Goal: Answer question/provide support: Share knowledge or assist other users

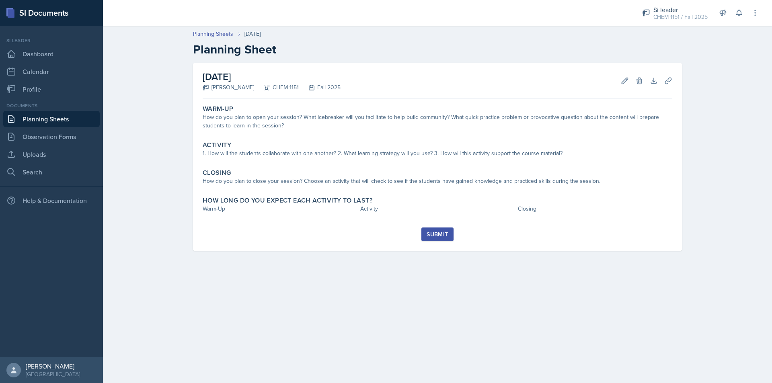
click at [290, 137] on div "Warm-Up How do you plan to open your session? What icebreaker will you facilita…" at bounding box center [438, 165] width 470 height 126
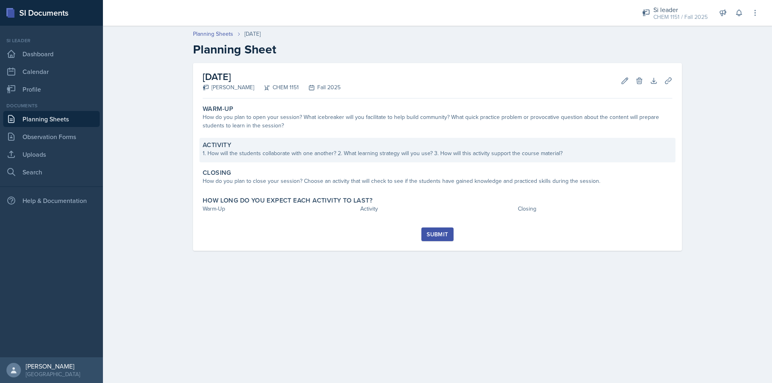
click at [289, 146] on div "Activity" at bounding box center [438, 145] width 470 height 8
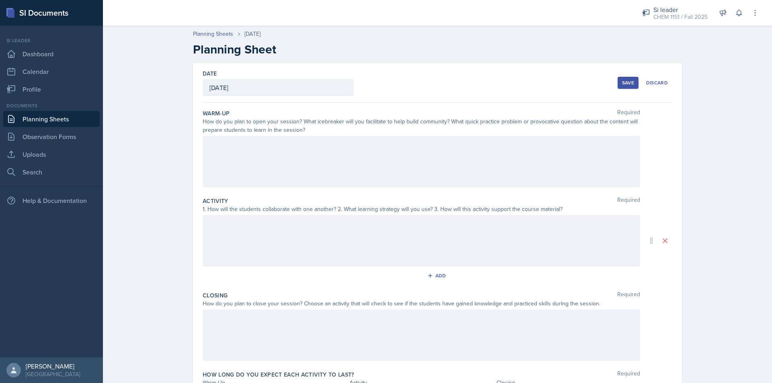
drag, startPoint x: 293, startPoint y: 153, endPoint x: 282, endPoint y: 137, distance: 19.7
click at [293, 153] on div at bounding box center [422, 161] width 438 height 51
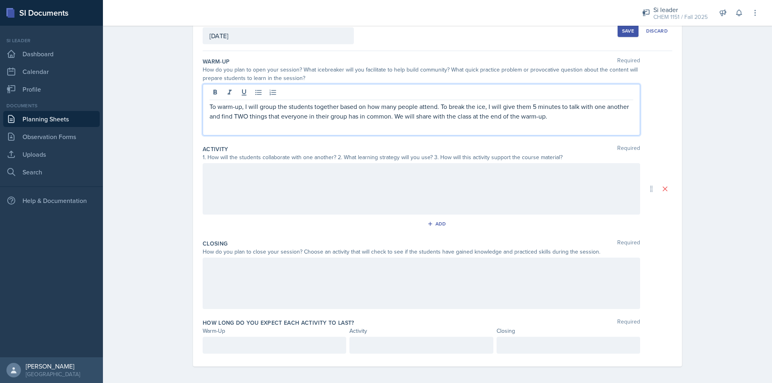
scroll to position [55, 0]
click at [249, 325] on div "Warm-Up" at bounding box center [275, 328] width 144 height 8
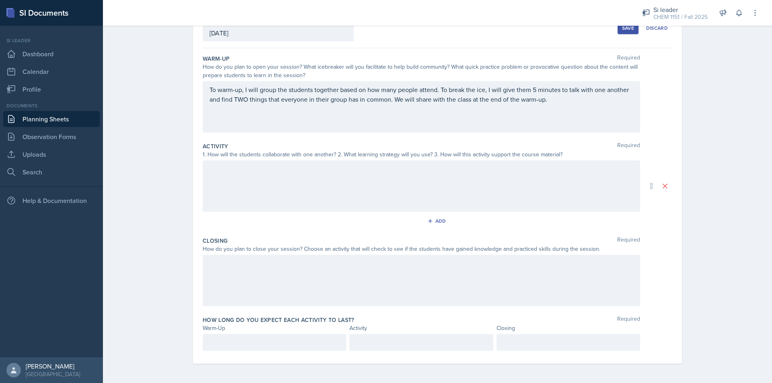
click at [247, 338] on div at bounding box center [275, 342] width 144 height 17
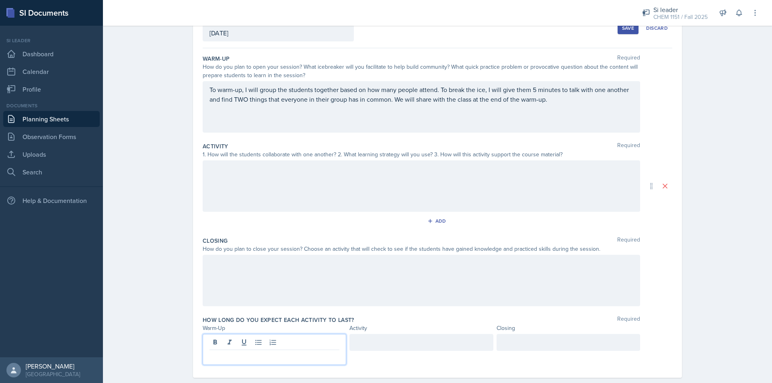
drag, startPoint x: 309, startPoint y: 353, endPoint x: 305, endPoint y: 352, distance: 4.2
click at [308, 353] on p at bounding box center [275, 357] width 130 height 10
click at [313, 199] on div at bounding box center [422, 185] width 438 height 51
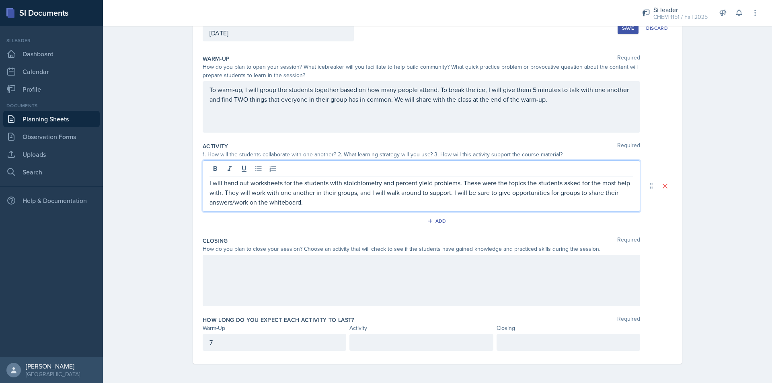
click at [516, 285] on div at bounding box center [422, 280] width 438 height 51
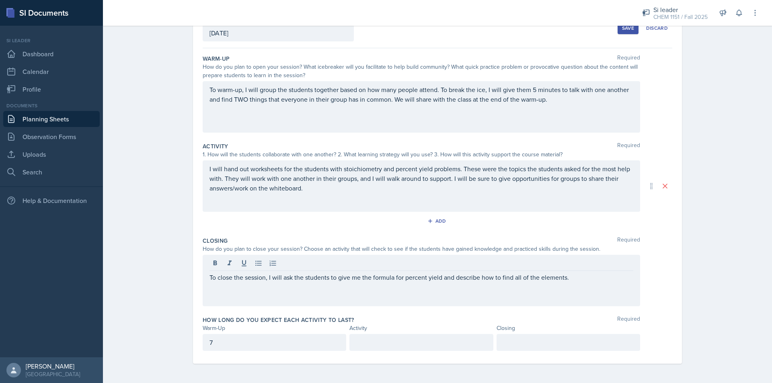
click at [514, 331] on div "Closing" at bounding box center [569, 328] width 144 height 8
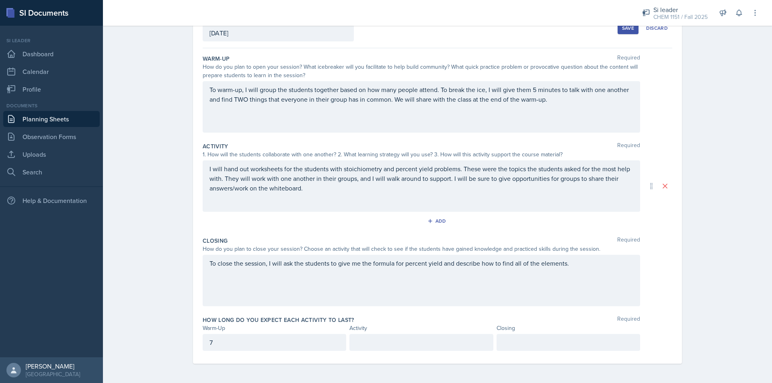
click at [518, 337] on div at bounding box center [569, 342] width 144 height 17
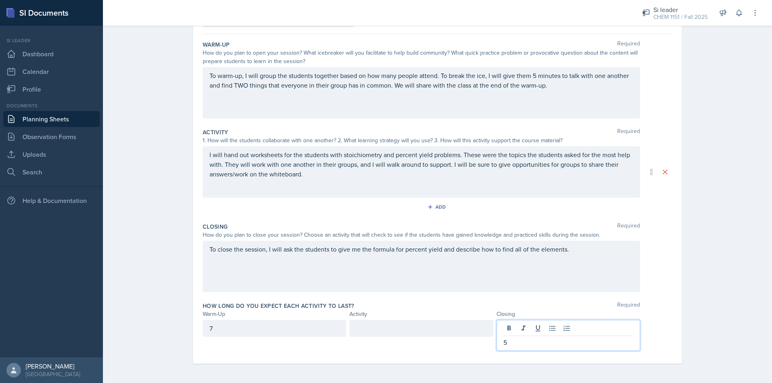
click at [383, 339] on div at bounding box center [422, 335] width 144 height 31
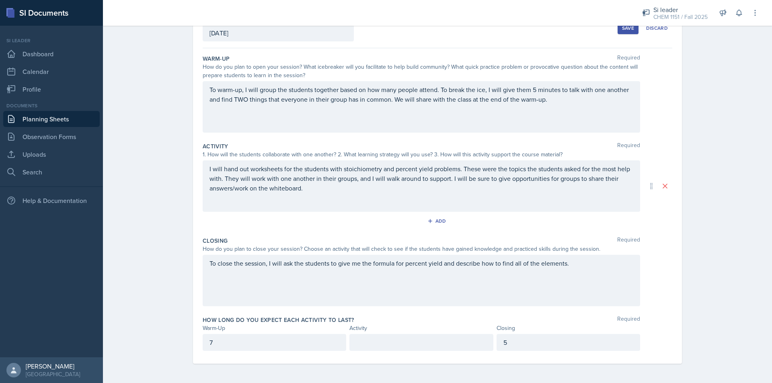
click at [387, 335] on div at bounding box center [422, 342] width 144 height 17
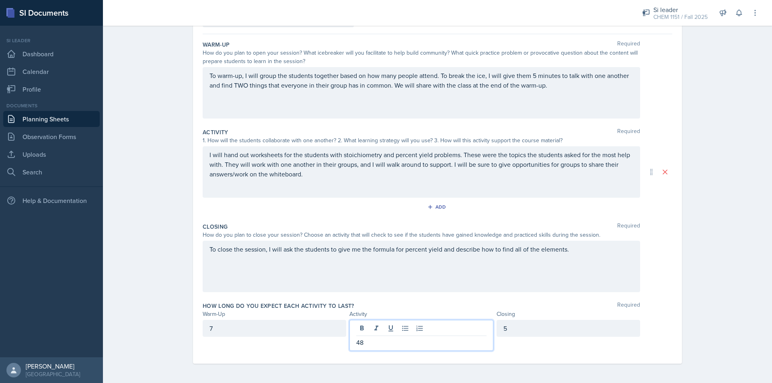
click at [758, 238] on div "Planning Sheets [DATE] Planning Sheet Date [DATE] [DATE] 28 29 30 1 2 3 4 5 6 7…" at bounding box center [437, 168] width 669 height 430
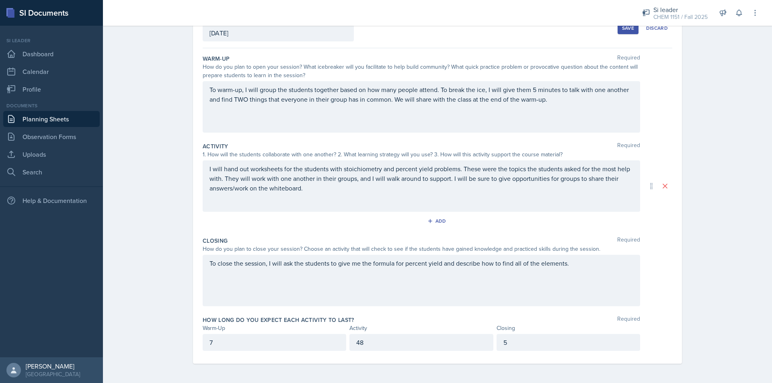
scroll to position [14, 0]
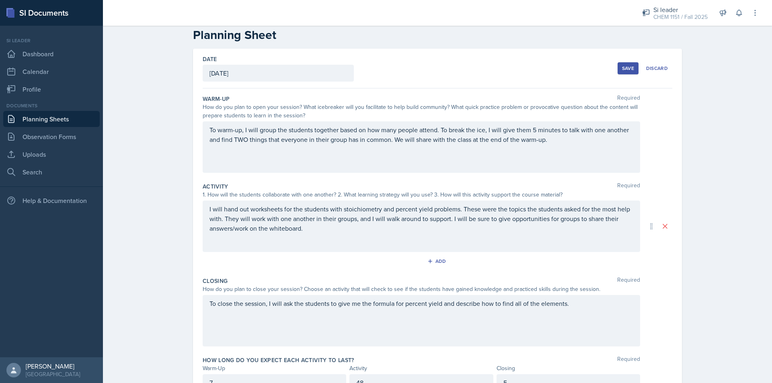
click at [623, 61] on div "Save Discard" at bounding box center [645, 68] width 55 height 19
click at [624, 71] on div "Save" at bounding box center [628, 68] width 12 height 6
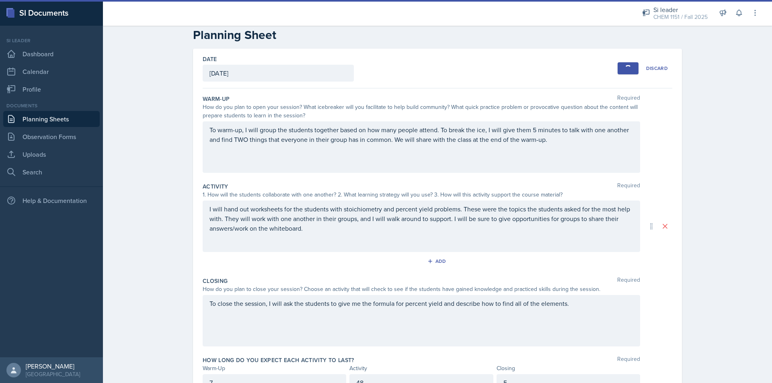
scroll to position [0, 0]
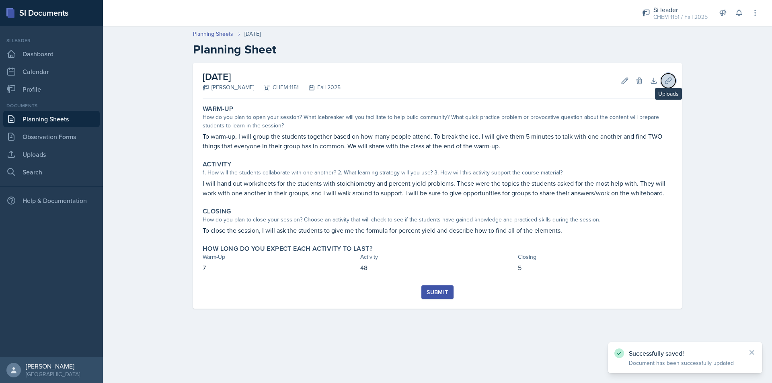
click at [671, 80] on icon at bounding box center [668, 81] width 6 height 6
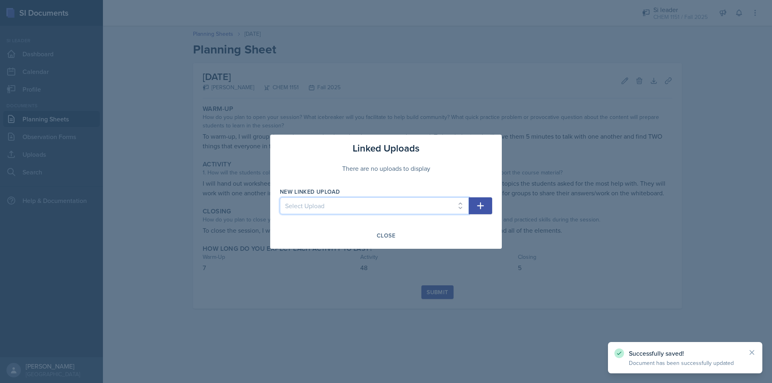
click at [386, 203] on select "Select Upload Physical and Chemical Worksheet Tap the Board Activity Sig Fig Re…" at bounding box center [374, 205] width 189 height 17
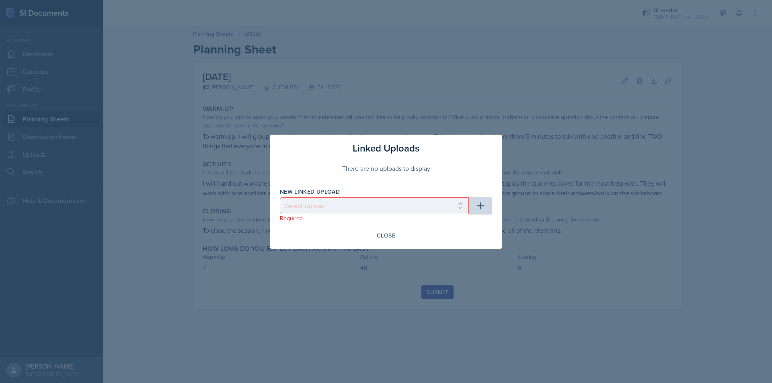
click at [371, 222] on div "Required" at bounding box center [374, 218] width 189 height 8
click at [98, 187] on div at bounding box center [386, 191] width 772 height 383
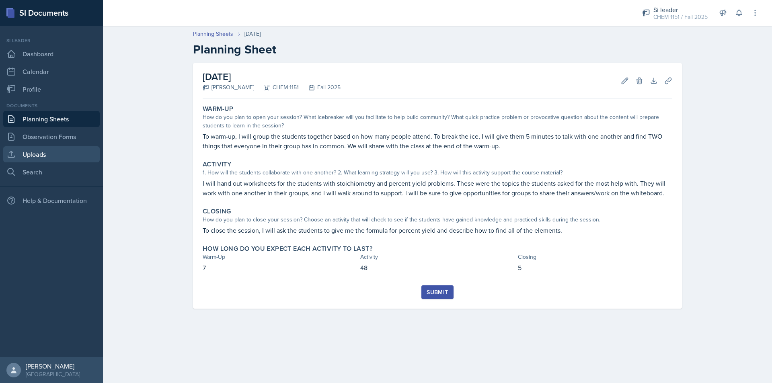
click at [80, 148] on link "Uploads" at bounding box center [51, 154] width 97 height 16
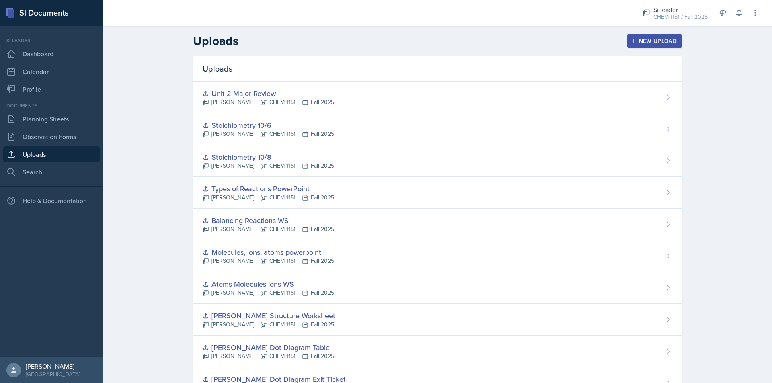
click at [643, 42] on div "New Upload" at bounding box center [655, 41] width 45 height 6
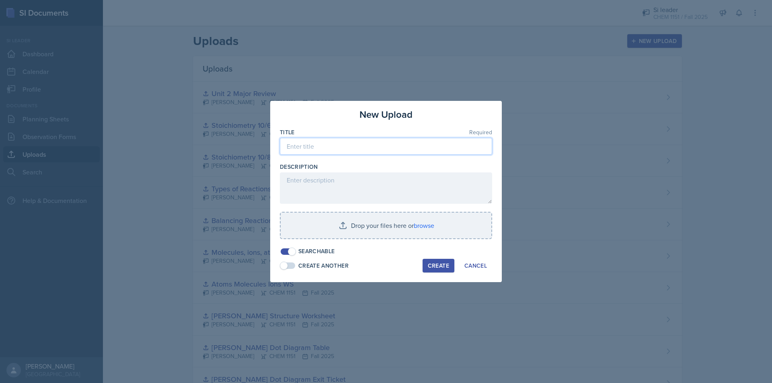
click at [344, 148] on input at bounding box center [386, 146] width 212 height 17
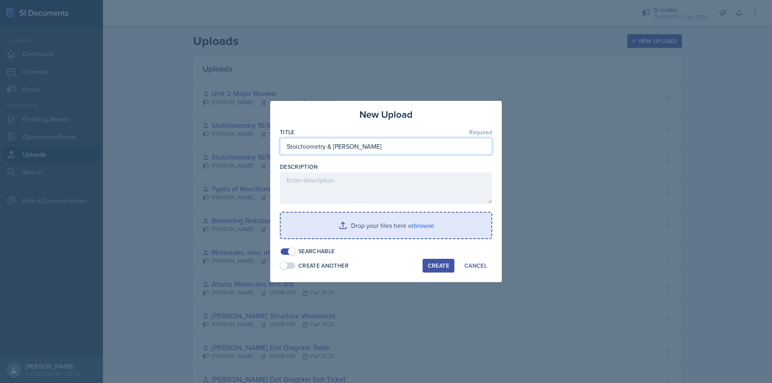
type input "Stoichiometry & [PERSON_NAME]"
click at [399, 220] on input "file" at bounding box center [386, 226] width 211 height 26
click at [328, 222] on input "file" at bounding box center [386, 226] width 211 height 26
click at [372, 222] on input "file" at bounding box center [386, 226] width 211 height 26
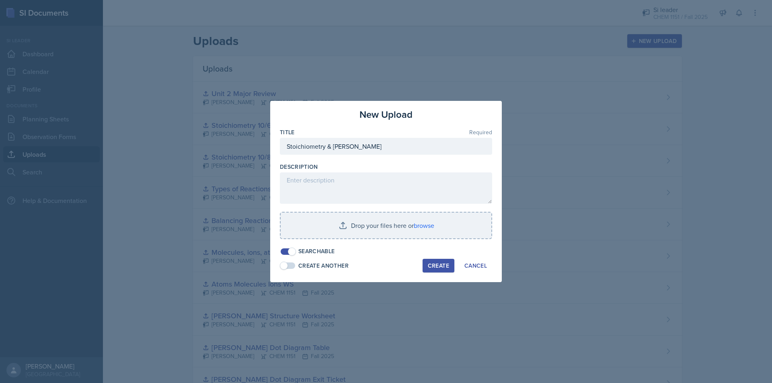
click at [352, 211] on div "Title Required Stoichiometry & Percent Yield Description Drop your files here o…" at bounding box center [386, 191] width 212 height 127
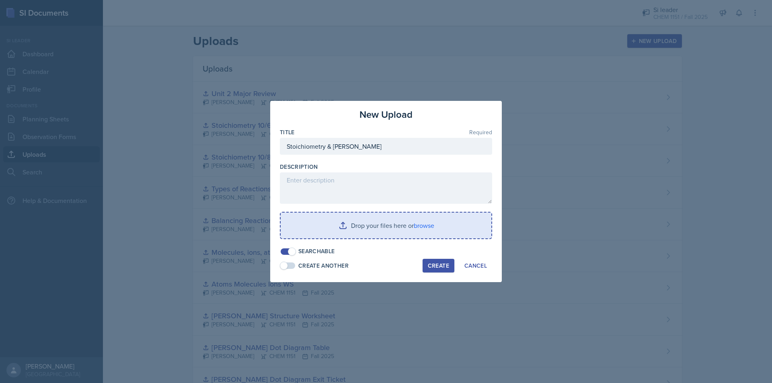
click at [367, 226] on input "file" at bounding box center [386, 226] width 211 height 26
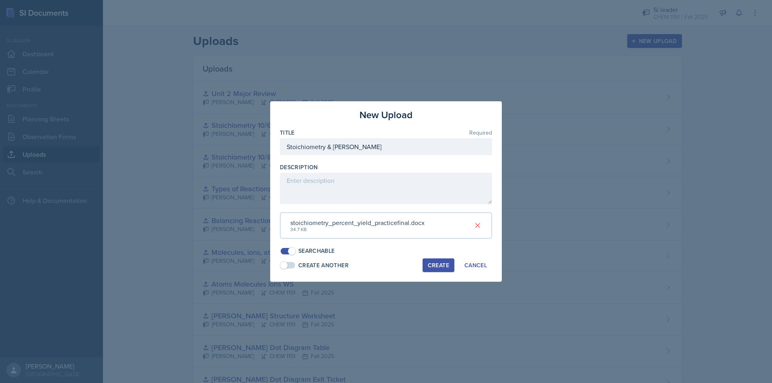
click at [430, 265] on div "Create" at bounding box center [438, 265] width 21 height 6
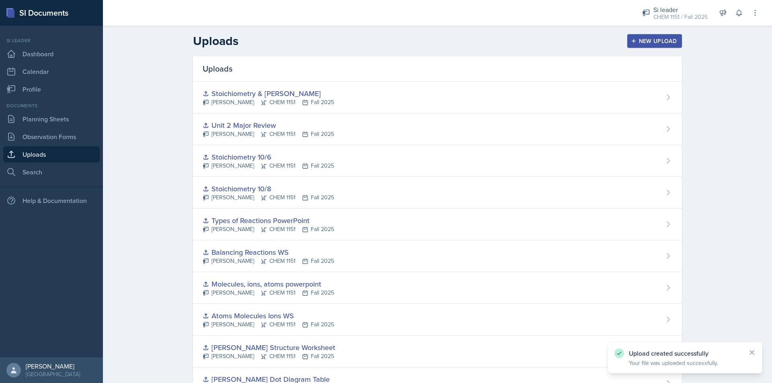
click at [651, 50] on header "Uploads New Upload" at bounding box center [437, 41] width 669 height 31
click at [650, 45] on button "New Upload" at bounding box center [654, 41] width 55 height 14
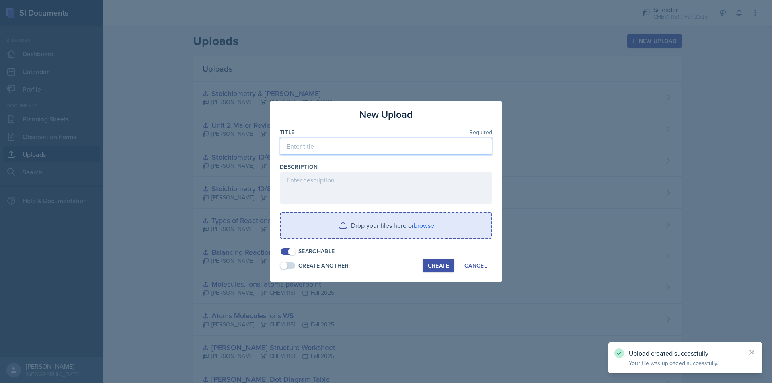
click at [326, 144] on input at bounding box center [386, 146] width 212 height 17
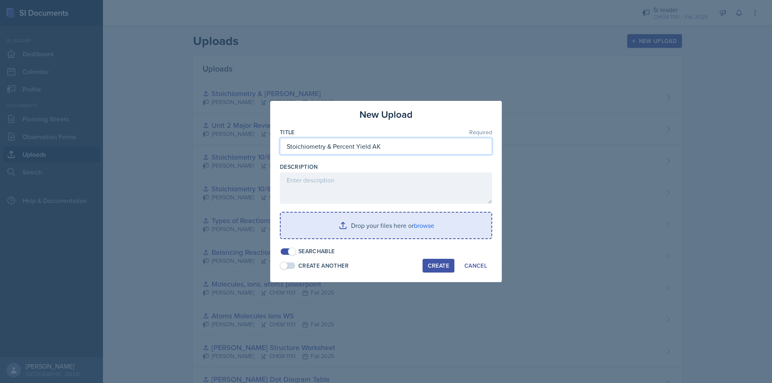
type input "Stoichiometry & Percent Yield AK"
click at [417, 208] on div "Title Required Stoichiometry & Percent Yield AK Description Drop your files her…" at bounding box center [386, 191] width 212 height 127
click at [412, 224] on input "file" at bounding box center [386, 226] width 211 height 26
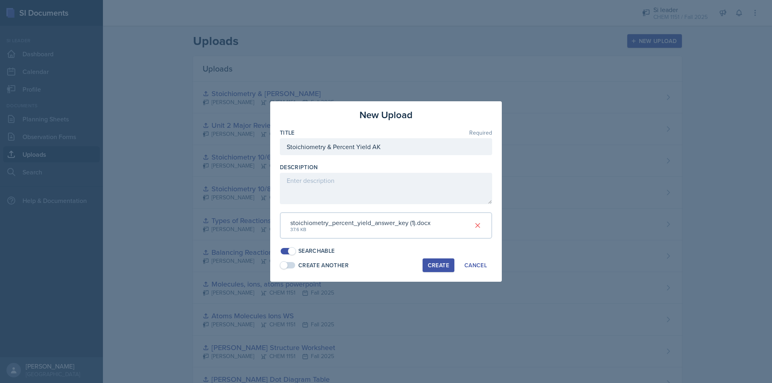
click at [444, 269] on div "Create" at bounding box center [438, 265] width 21 height 6
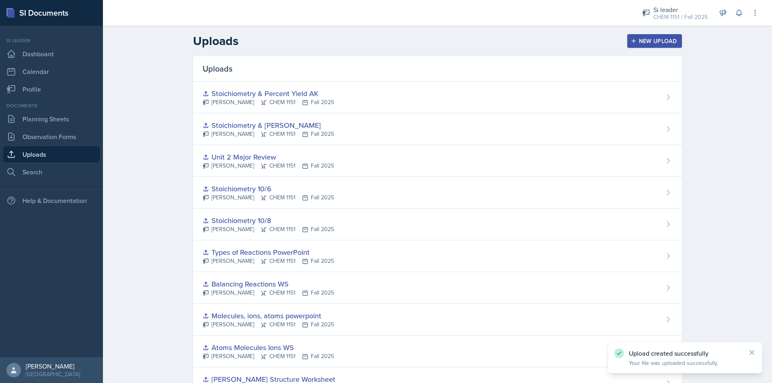
click at [57, 127] on div "Documents Planning Sheets Observation Forms Uploads Search" at bounding box center [51, 141] width 97 height 78
click at [58, 122] on link "Planning Sheets" at bounding box center [51, 119] width 97 height 16
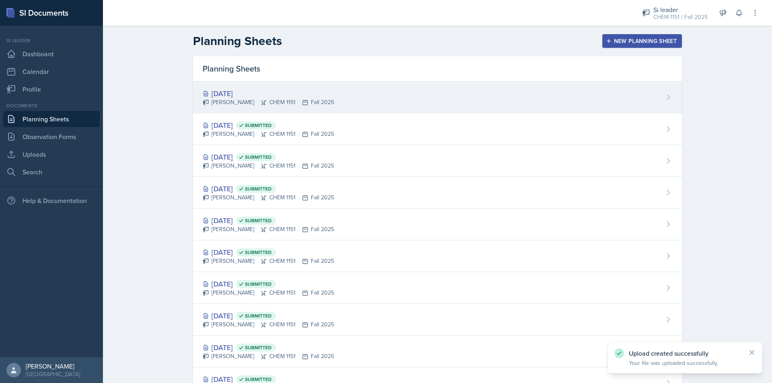
click at [309, 99] on div "[PERSON_NAME] CHEM 1151 Fall 2025" at bounding box center [269, 102] width 132 height 8
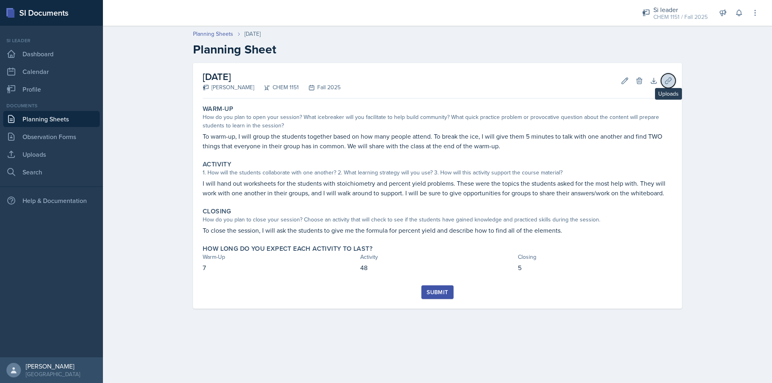
click at [672, 84] on icon at bounding box center [668, 81] width 8 height 8
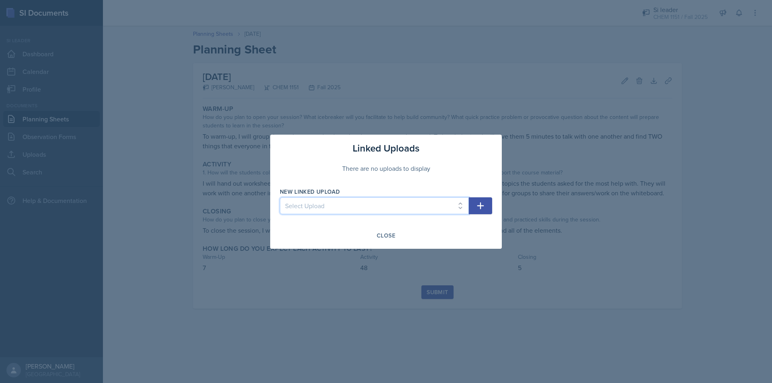
click at [405, 199] on select "Select Upload Physical and Chemical Worksheet Tap the Board Activity Sig Fig Re…" at bounding box center [374, 205] width 189 height 17
select select "27dca4b0-820e-48ea-892d-1b580c4364f9"
click at [280, 197] on select "Select Upload Physical and Chemical Worksheet Tap the Board Activity Sig Fig Re…" at bounding box center [374, 205] width 189 height 17
click at [478, 206] on icon "button" at bounding box center [480, 205] width 7 height 7
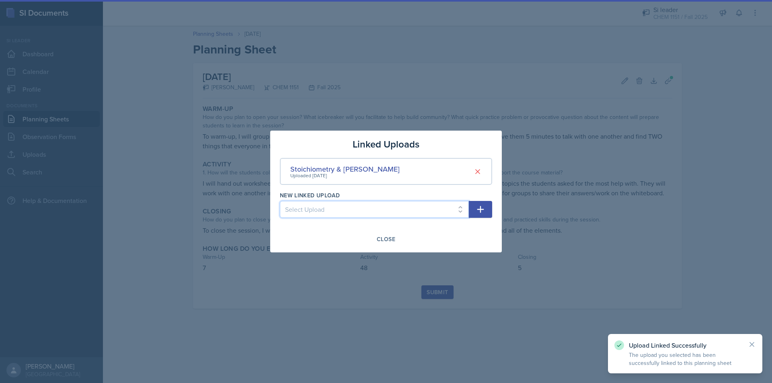
click at [409, 204] on select "Select Upload Physical and Chemical Worksheet Tap the Board Activity Sig Fig Re…" at bounding box center [374, 209] width 189 height 17
select select "128646ce-9b3e-4699-b91c-846232753d37"
click at [280, 201] on select "Select Upload Physical and Chemical Worksheet Tap the Board Activity Sig Fig Re…" at bounding box center [374, 209] width 189 height 17
click at [482, 209] on icon "button" at bounding box center [481, 210] width 10 height 10
select select
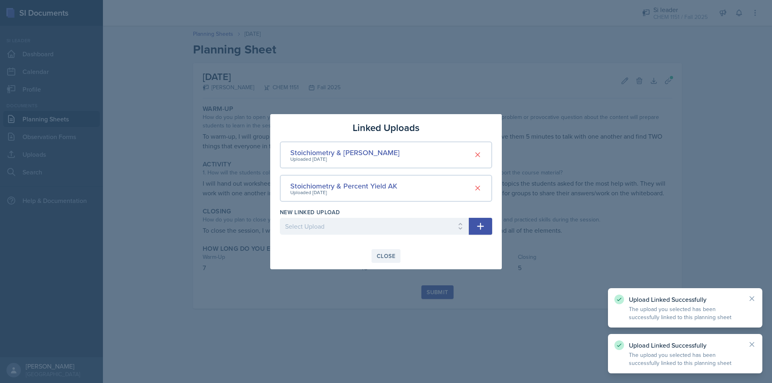
click at [392, 255] on div "Close" at bounding box center [386, 256] width 19 height 6
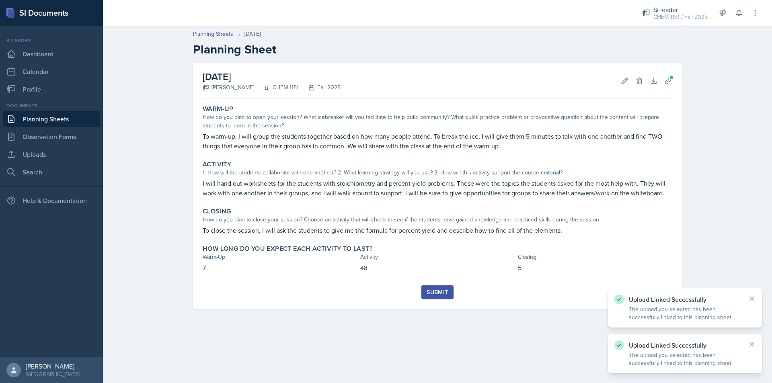
click at [446, 289] on div "Submit" at bounding box center [437, 292] width 21 height 6
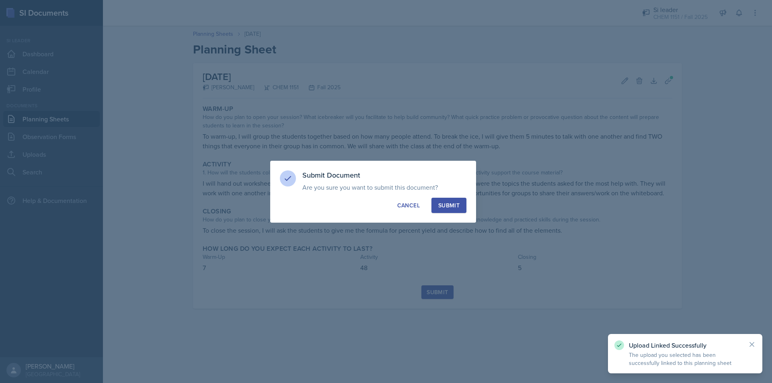
click at [448, 208] on div "Submit" at bounding box center [448, 206] width 21 height 8
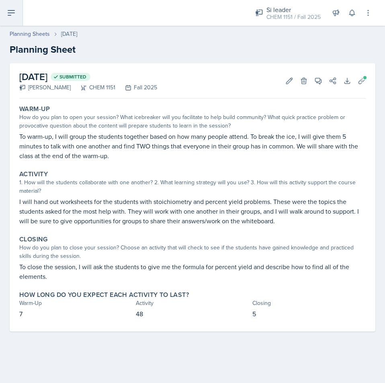
click at [19, 12] on button at bounding box center [11, 13] width 23 height 26
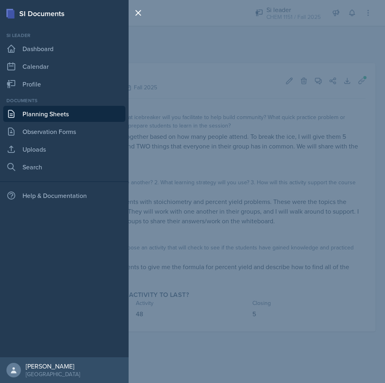
click at [256, 11] on div "SI Documents Si leader Dashboard Calendar Profile Documents Planning Sheets Obs…" at bounding box center [192, 191] width 385 height 383
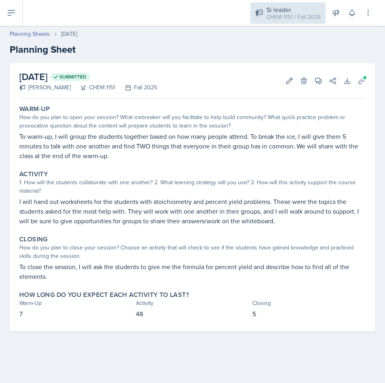
click at [284, 10] on div "Si leader" at bounding box center [294, 10] width 54 height 10
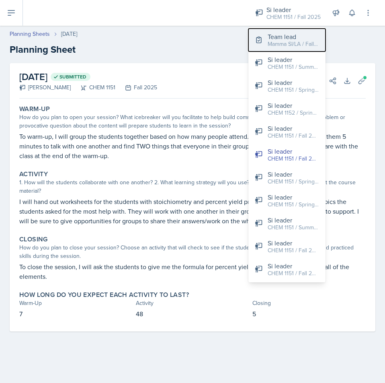
click at [290, 41] on div "Mamma SI/LA / Fall 2025" at bounding box center [293, 44] width 51 height 8
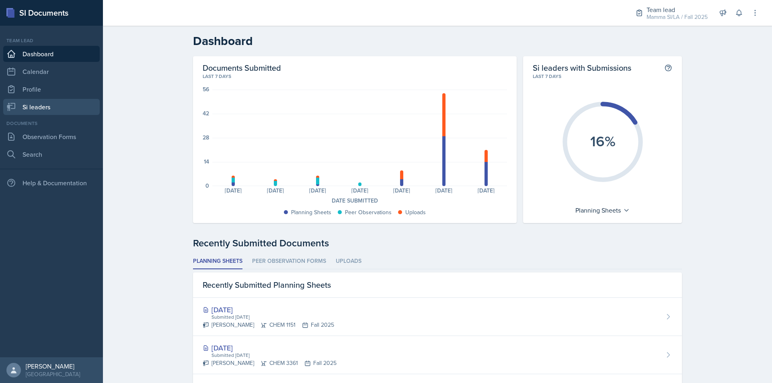
click at [38, 112] on link "Si leaders" at bounding box center [51, 107] width 97 height 16
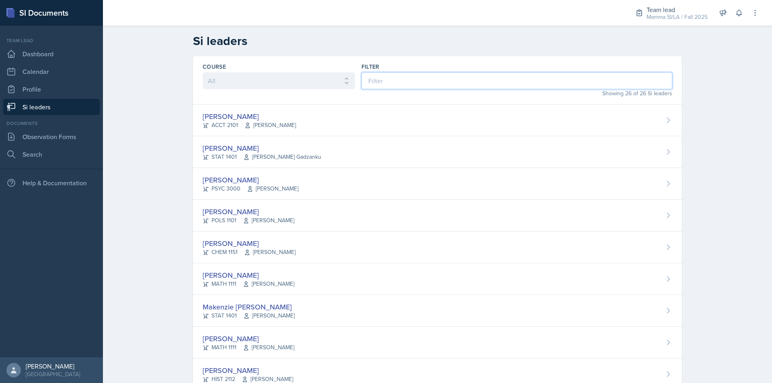
click at [398, 86] on input at bounding box center [517, 80] width 311 height 17
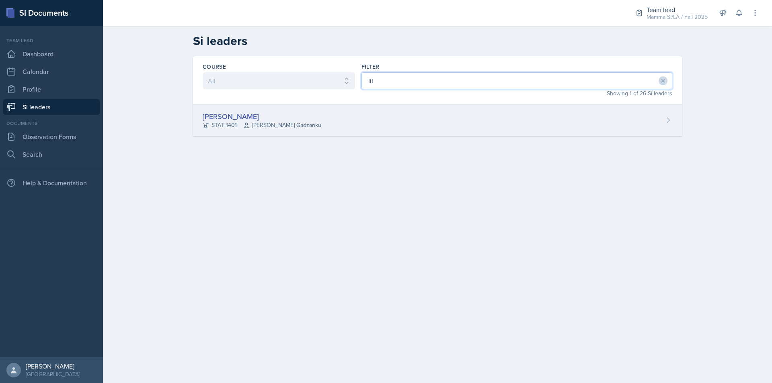
type input "lil"
click at [481, 127] on div "[PERSON_NAME] STAT 1401 [PERSON_NAME] Gadzanku" at bounding box center [437, 121] width 489 height 32
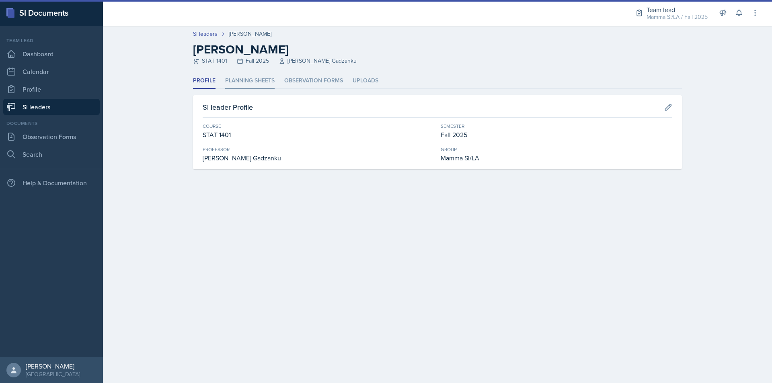
click at [270, 78] on li "Planning Sheets" at bounding box center [249, 81] width 49 height 16
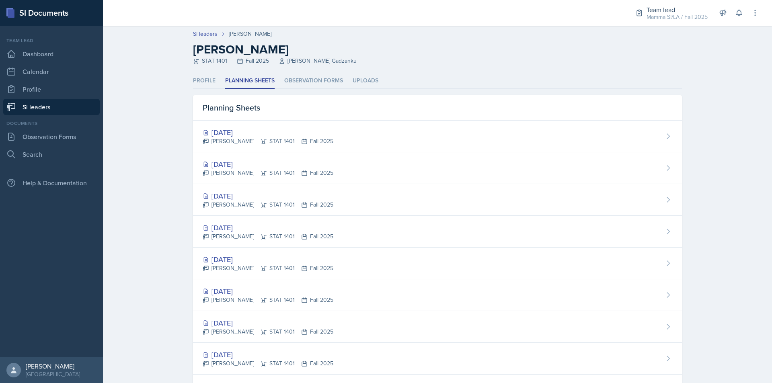
click at [246, 168] on div "[DATE]" at bounding box center [268, 164] width 131 height 11
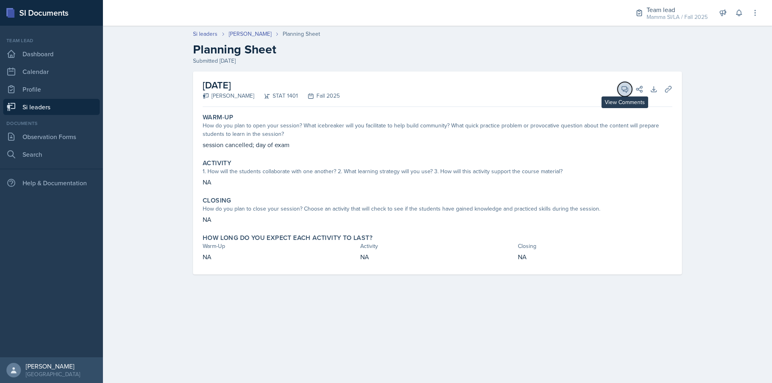
click at [623, 90] on icon at bounding box center [625, 89] width 6 height 6
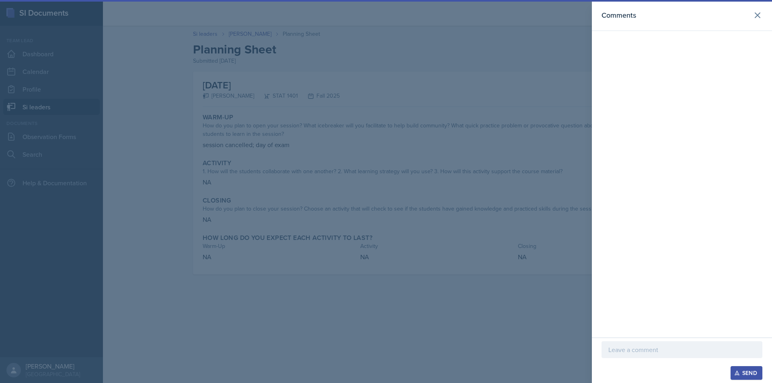
drag, startPoint x: 654, startPoint y: 341, endPoint x: 654, endPoint y: 347, distance: 6.0
click at [654, 343] on div "Send" at bounding box center [682, 360] width 180 height 45
click at [656, 353] on p at bounding box center [682, 350] width 147 height 10
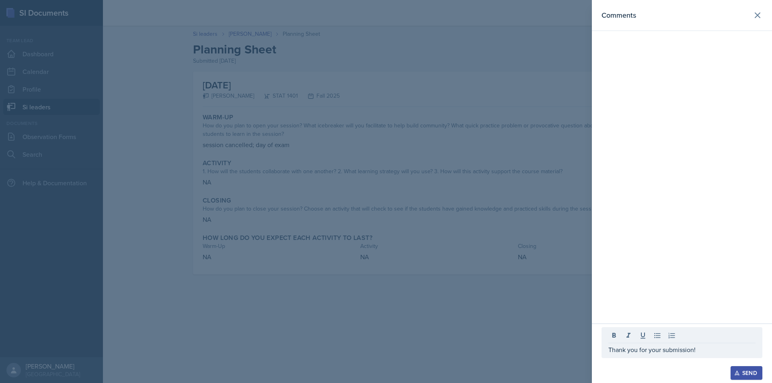
click at [661, 343] on div "Thank you for your submission!" at bounding box center [682, 342] width 161 height 31
click at [661, 345] on p "Thank you for your submission!" at bounding box center [682, 350] width 147 height 10
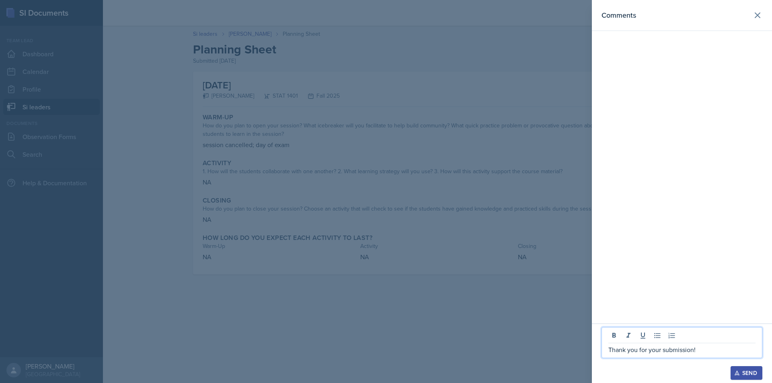
click at [662, 351] on p "Thank you for your submission!" at bounding box center [682, 350] width 147 height 10
copy p "Thank you for your submission!"
click at [755, 373] on div "Send" at bounding box center [746, 373] width 21 height 6
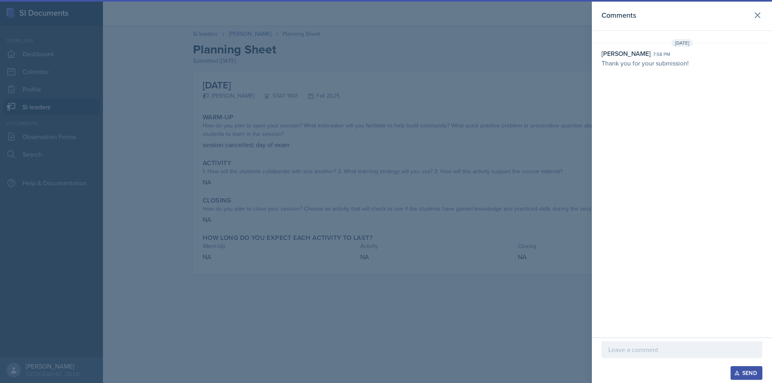
click at [380, 169] on div at bounding box center [386, 191] width 772 height 383
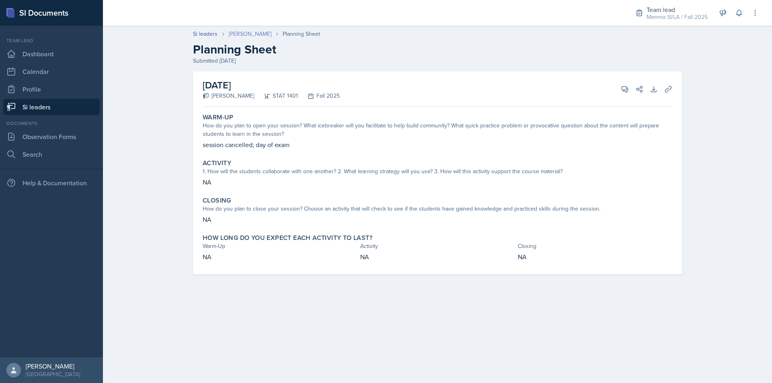
click at [241, 31] on link "[PERSON_NAME]" at bounding box center [250, 34] width 43 height 8
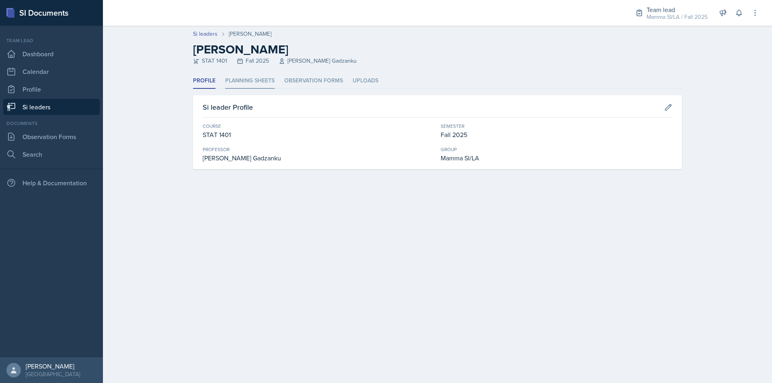
click at [267, 77] on li "Planning Sheets" at bounding box center [249, 81] width 49 height 16
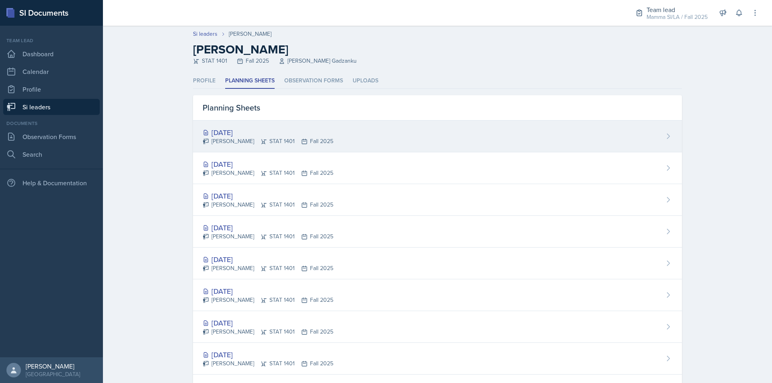
click at [284, 147] on div "[DATE] [PERSON_NAME] STAT 1401 Fall 2025" at bounding box center [437, 137] width 489 height 32
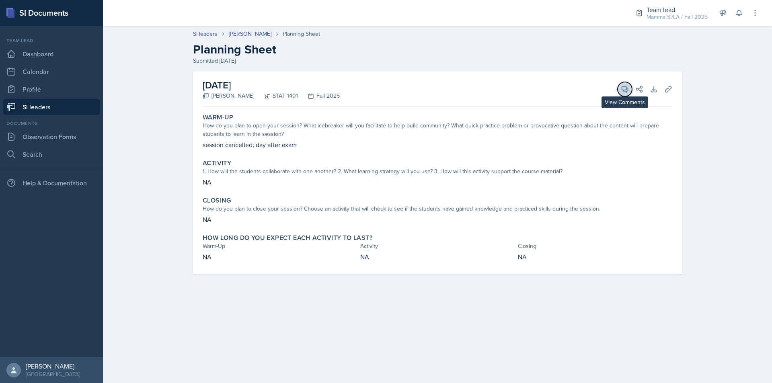
click at [626, 93] on icon at bounding box center [625, 89] width 8 height 8
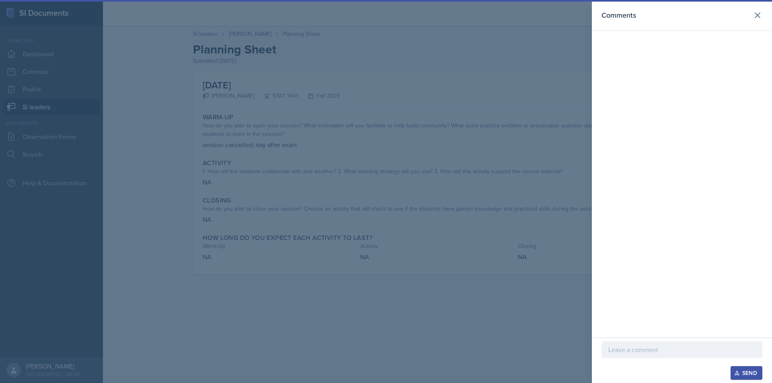
click at [675, 352] on p at bounding box center [682, 350] width 147 height 10
click at [690, 351] on p "Thank you for your submission!" at bounding box center [682, 350] width 147 height 10
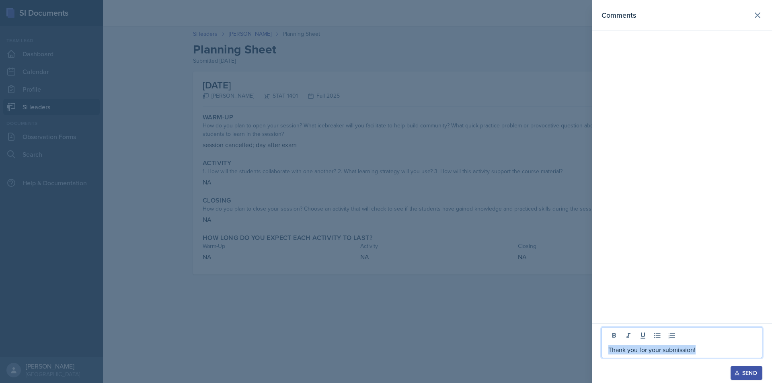
click at [690, 351] on p "Thank you for your submission!" at bounding box center [682, 350] width 147 height 10
copy p "Thank you for your submission!"
click at [759, 375] on button "Send" at bounding box center [747, 373] width 32 height 14
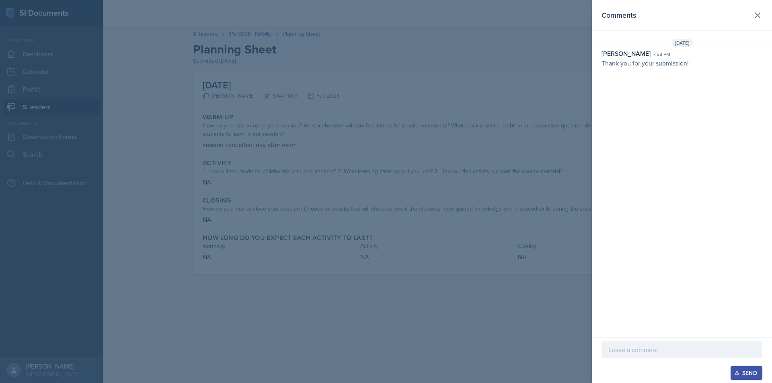
click at [479, 122] on div at bounding box center [386, 191] width 772 height 383
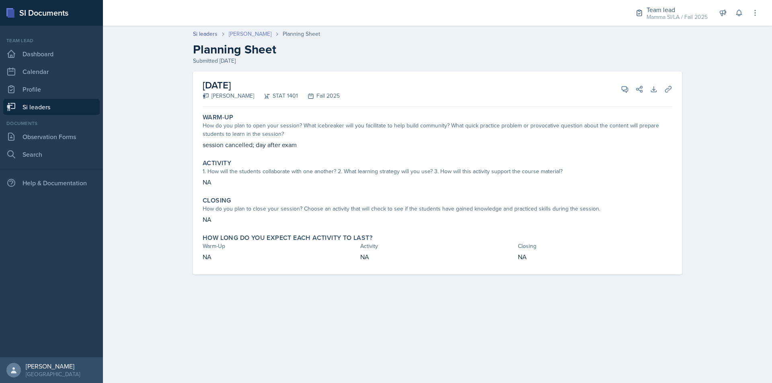
click at [239, 31] on link "[PERSON_NAME]" at bounding box center [250, 34] width 43 height 8
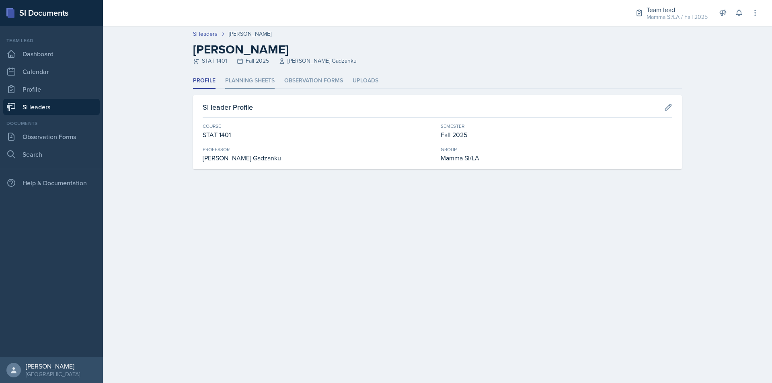
click at [254, 86] on li "Planning Sheets" at bounding box center [249, 81] width 49 height 16
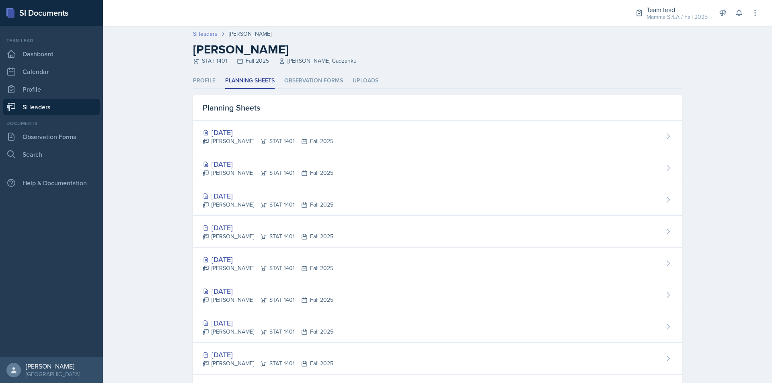
click at [205, 35] on link "Si leaders" at bounding box center [205, 34] width 25 height 8
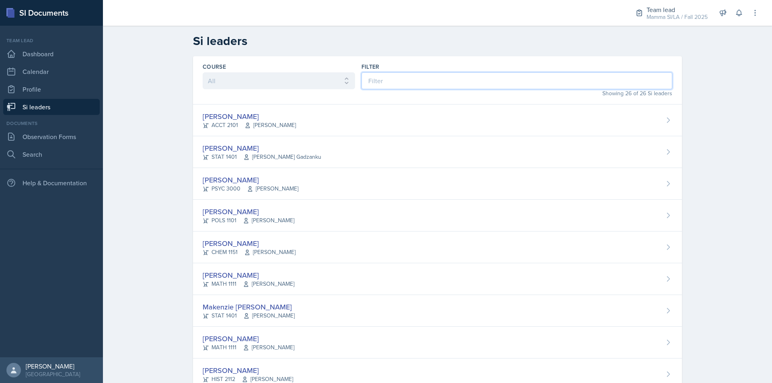
click at [415, 76] on input at bounding box center [517, 80] width 311 height 17
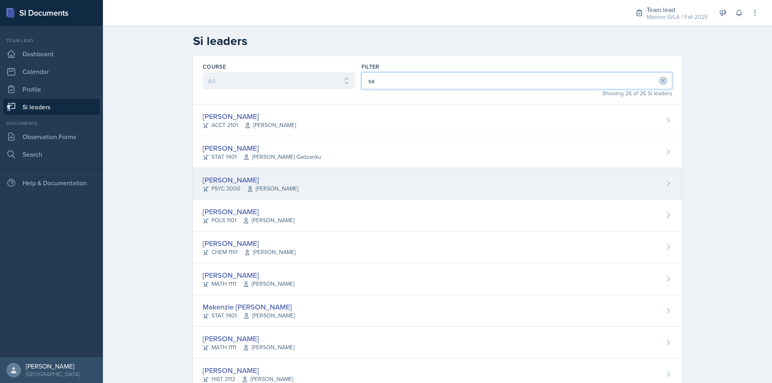
type input "sa"
click at [289, 185] on div "[PERSON_NAME] PSYC 3000 [PERSON_NAME]" at bounding box center [437, 184] width 489 height 32
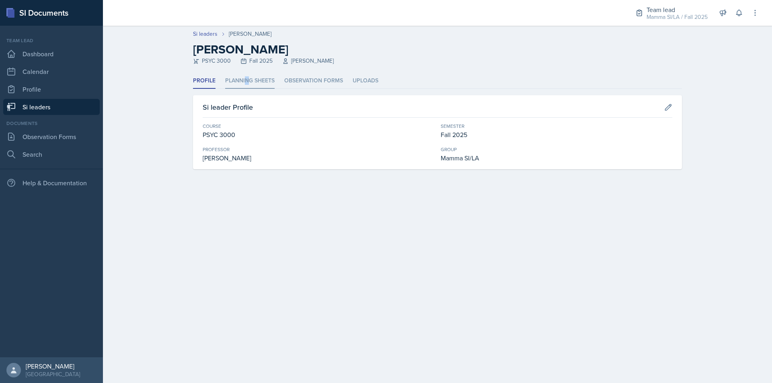
click at [247, 86] on li "Planning Sheets" at bounding box center [249, 81] width 49 height 16
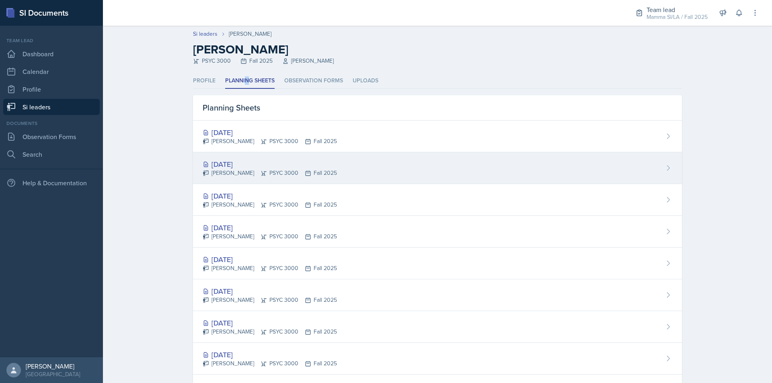
click at [270, 172] on div "[PERSON_NAME] PSYC 3000 Fall 2025" at bounding box center [270, 173] width 134 height 8
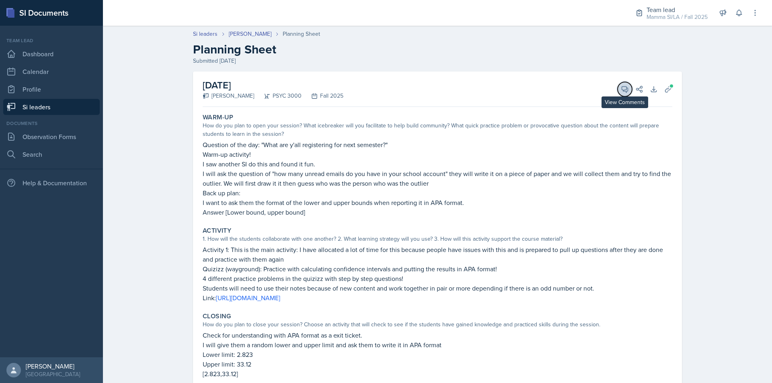
click at [624, 90] on icon at bounding box center [625, 89] width 8 height 8
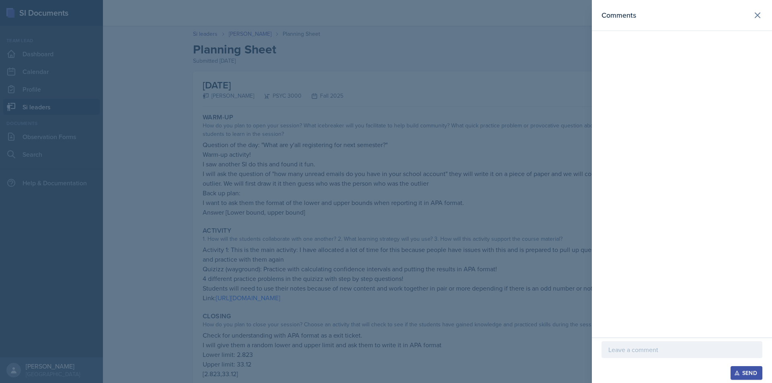
click at [666, 362] on div at bounding box center [682, 362] width 161 height 8
click at [668, 358] on div at bounding box center [682, 349] width 161 height 17
click at [387, 179] on div at bounding box center [386, 191] width 772 height 383
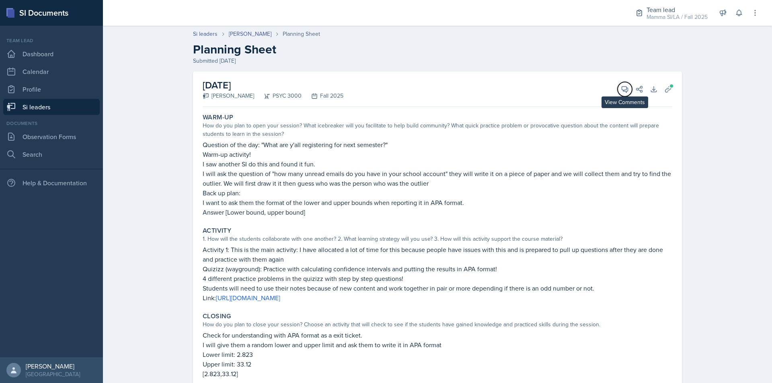
drag, startPoint x: 622, startPoint y: 92, endPoint x: 644, endPoint y: 182, distance: 92.4
click at [622, 92] on icon at bounding box center [625, 89] width 8 height 8
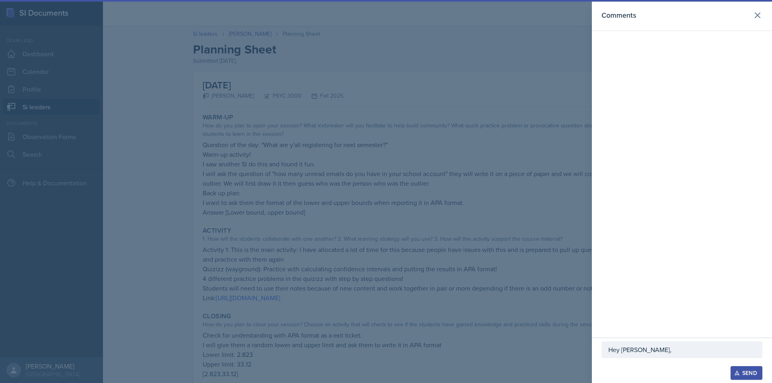
click at [663, 355] on div "Hey [PERSON_NAME]," at bounding box center [682, 349] width 161 height 17
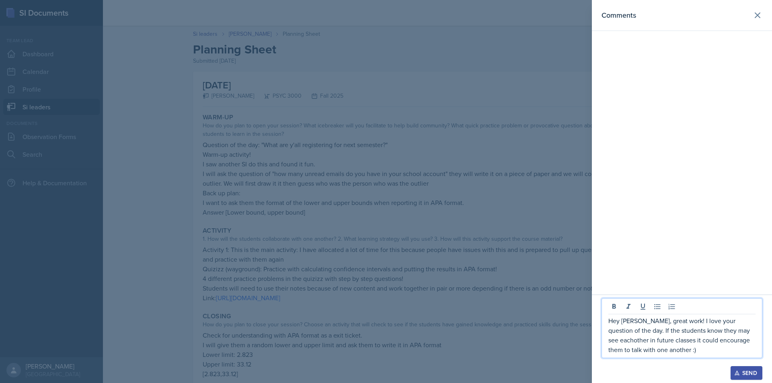
click at [620, 342] on p "Hey [PERSON_NAME], great work! I love your question of the day. If the students…" at bounding box center [682, 335] width 147 height 39
click at [621, 342] on p "Hey [PERSON_NAME], great work! I love your question of the day. If the students…" at bounding box center [682, 335] width 147 height 39
click at [622, 345] on p "Hey [PERSON_NAME], great work! I love your question of the day. If the students…" at bounding box center [682, 335] width 147 height 39
click at [619, 343] on p "Hey [PERSON_NAME], great work! I love your question of the day. If the students…" at bounding box center [682, 335] width 147 height 39
click at [623, 343] on p "Hey [PERSON_NAME], great work! I love your question of the day. If the students…" at bounding box center [682, 335] width 147 height 39
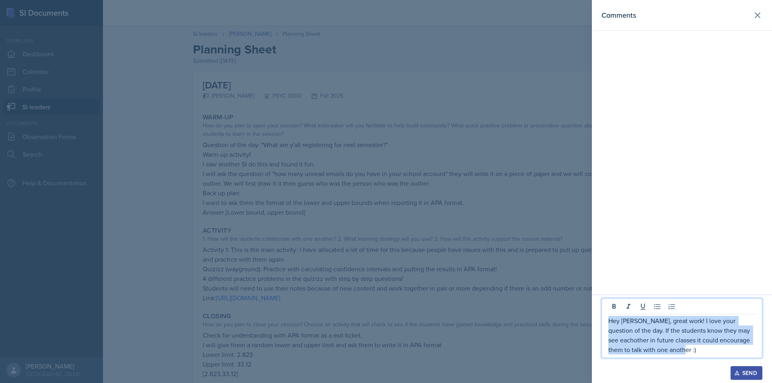
click at [622, 339] on p "Hey [PERSON_NAME], great work! I love your question of the day. If the students…" at bounding box center [682, 335] width 147 height 39
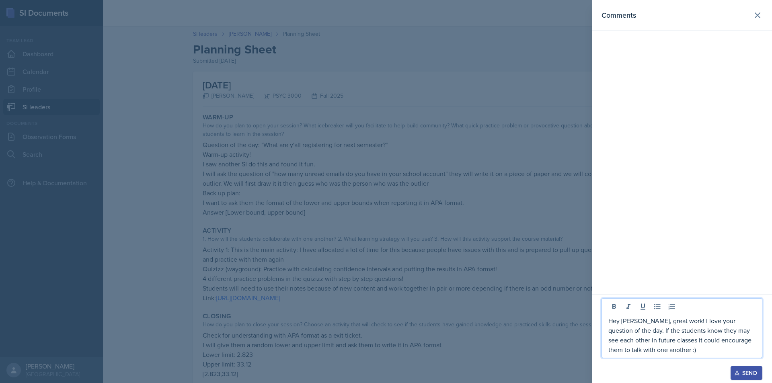
click at [689, 355] on div "Hey [PERSON_NAME], great work! I love your question of the day. If the students…" at bounding box center [682, 328] width 161 height 60
click at [692, 354] on p "Hey [PERSON_NAME], great work! I love your question of the day. If the students…" at bounding box center [682, 335] width 147 height 39
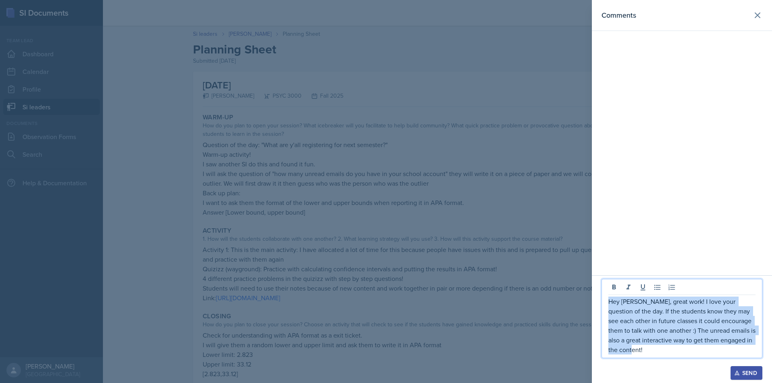
drag, startPoint x: 665, startPoint y: 351, endPoint x: 610, endPoint y: 303, distance: 73.0
click at [610, 303] on p "Hey [PERSON_NAME], great work! I love your question of the day. If the students…" at bounding box center [682, 326] width 147 height 58
copy p "Hey [PERSON_NAME], great work! I love your question of the day. If the students…"
click at [752, 378] on button "Send" at bounding box center [747, 373] width 32 height 14
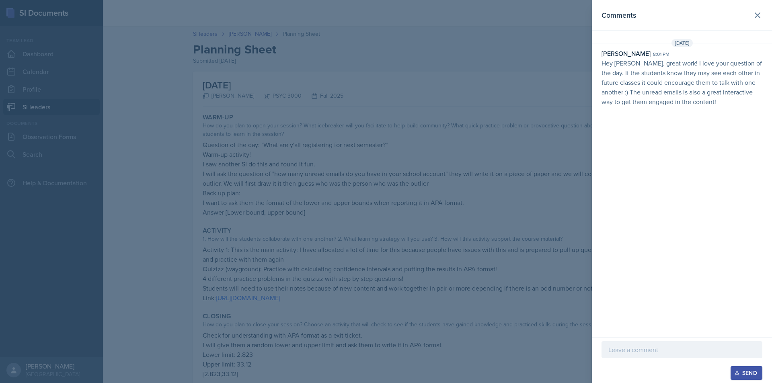
click at [389, 138] on div at bounding box center [386, 191] width 772 height 383
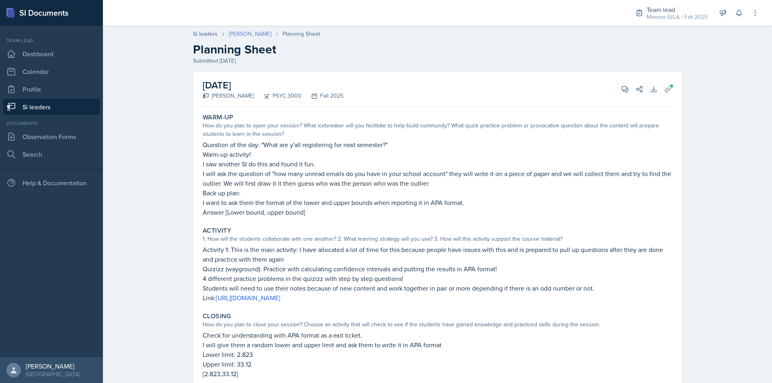
click at [255, 30] on link "[PERSON_NAME]" at bounding box center [250, 34] width 43 height 8
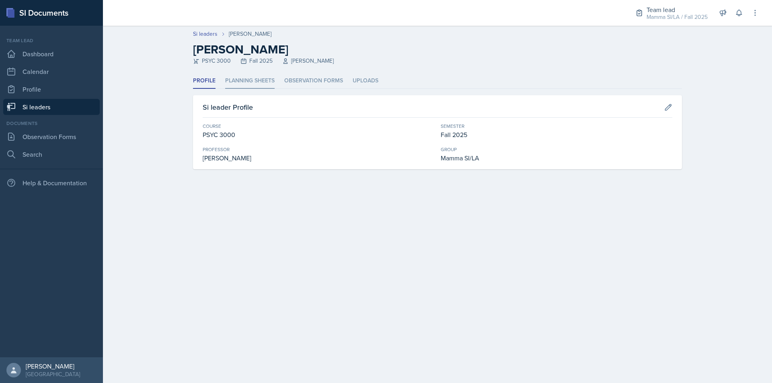
click at [247, 74] on li "Planning Sheets" at bounding box center [249, 81] width 49 height 16
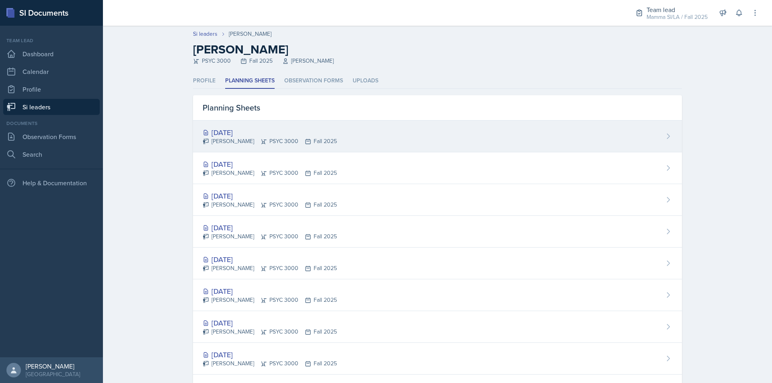
click at [298, 138] on div "[PERSON_NAME] PSYC 3000 Fall 2025" at bounding box center [270, 141] width 134 height 8
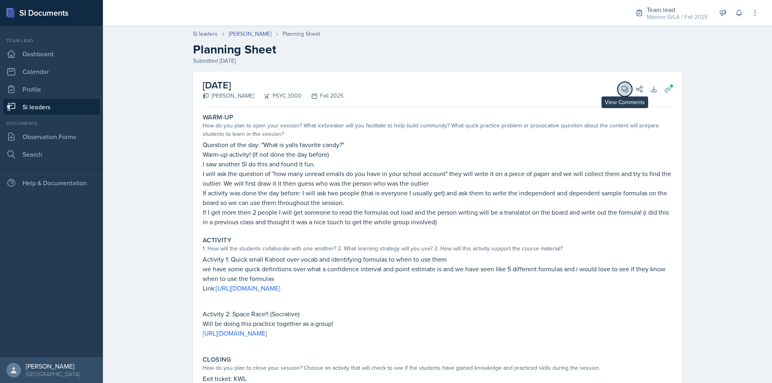
click at [618, 86] on button "View Comments" at bounding box center [625, 89] width 14 height 14
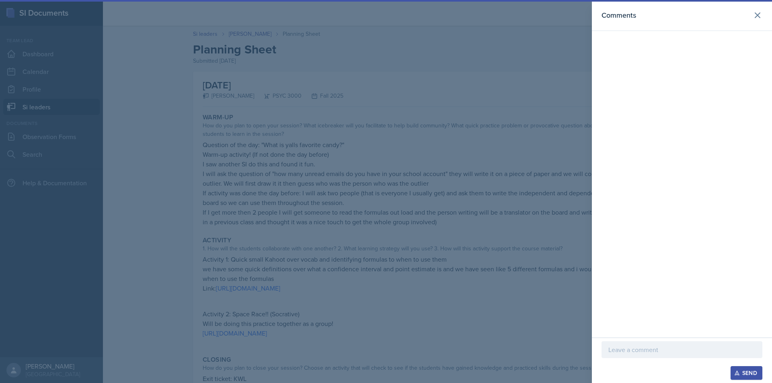
click at [650, 368] on div "Send" at bounding box center [682, 373] width 161 height 14
click at [639, 356] on div at bounding box center [682, 349] width 161 height 17
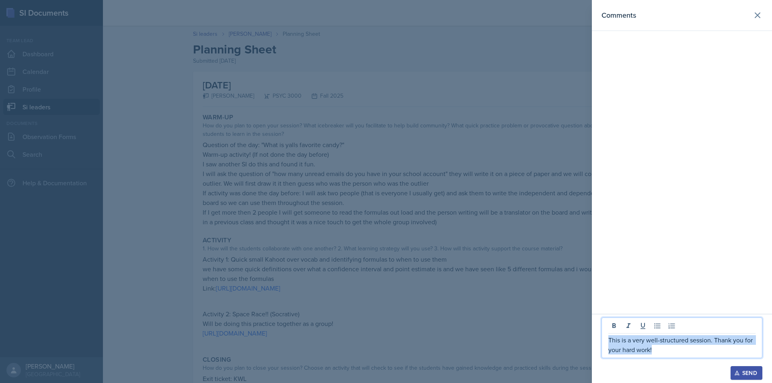
drag, startPoint x: 661, startPoint y: 350, endPoint x: 598, endPoint y: 339, distance: 64.2
click at [598, 339] on div "This is a very well-structured session. Thank you for your hard work! Send" at bounding box center [682, 348] width 180 height 69
copy p "This is a very well-structured session. Thank you for your hard work!"
click at [736, 373] on icon "button" at bounding box center [737, 373] width 6 height 6
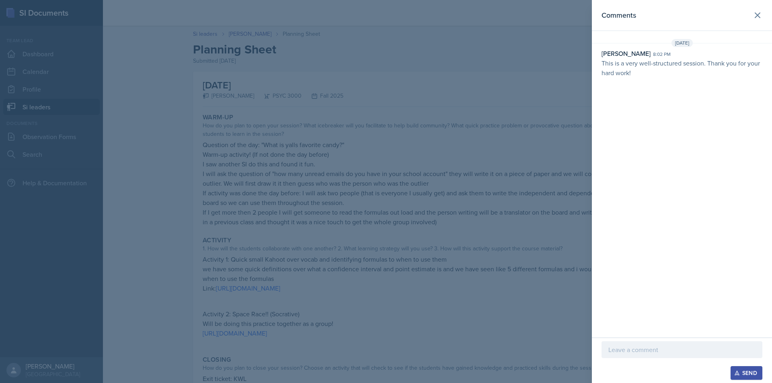
click at [512, 151] on div at bounding box center [386, 191] width 772 height 383
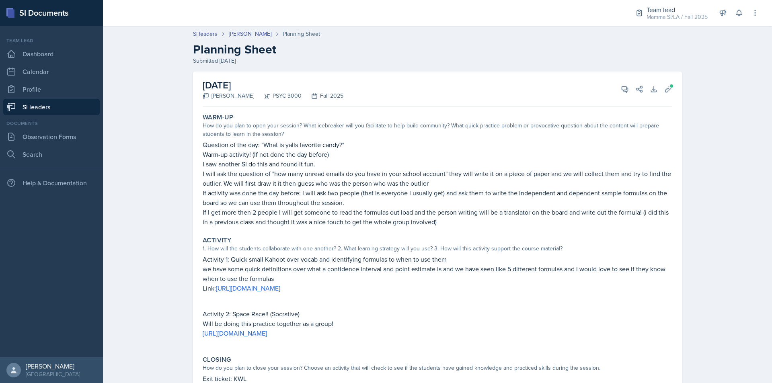
click at [42, 110] on link "Si leaders" at bounding box center [51, 107] width 97 height 16
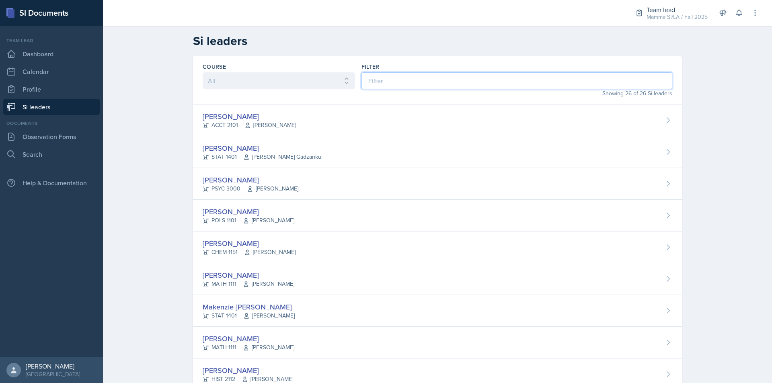
click at [464, 78] on input at bounding box center [517, 80] width 311 height 17
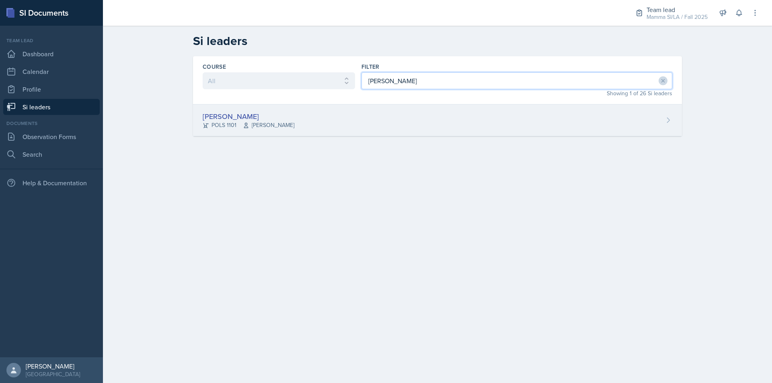
type input "[PERSON_NAME]"
click at [496, 128] on div "[PERSON_NAME] POLS 1101 Semline [PERSON_NAME]" at bounding box center [437, 121] width 489 height 32
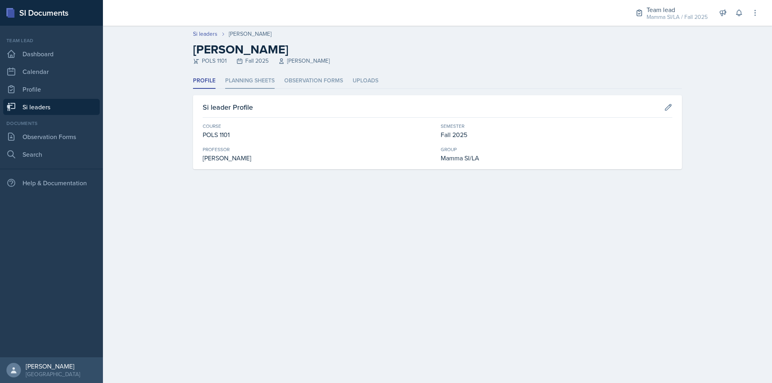
click at [226, 79] on li "Planning Sheets" at bounding box center [249, 81] width 49 height 16
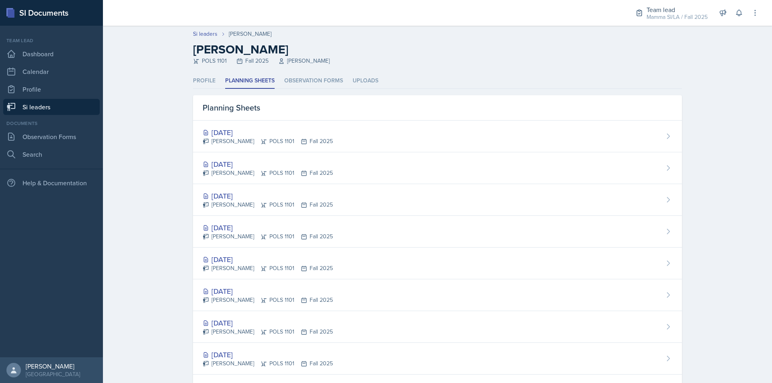
click at [210, 29] on header "Si leaders [PERSON_NAME] [PERSON_NAME] POLS 1101 Fall 2025 Semline [PERSON_NAME]" at bounding box center [437, 49] width 669 height 47
click at [212, 34] on link "Si leaders" at bounding box center [205, 34] width 25 height 8
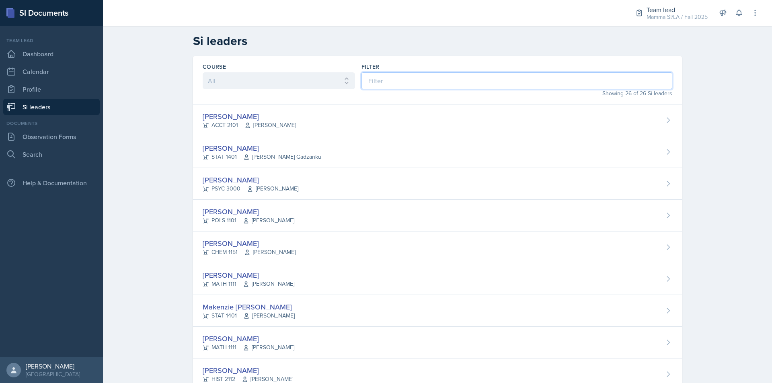
click at [384, 74] on input at bounding box center [517, 80] width 311 height 17
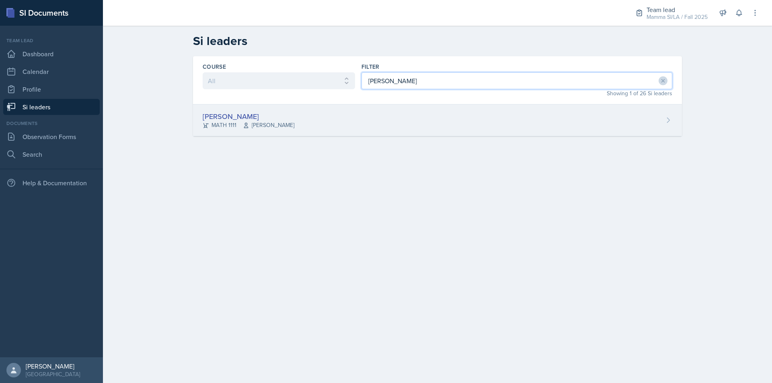
type input "[PERSON_NAME]"
click at [371, 128] on div "[PERSON_NAME] MATH 1111 [PERSON_NAME]" at bounding box center [437, 121] width 489 height 32
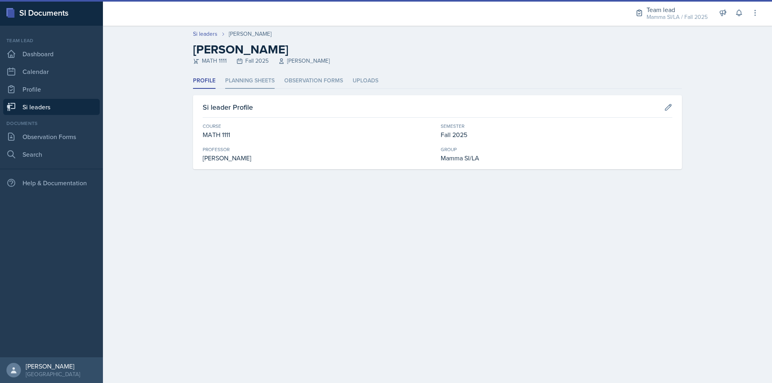
click at [240, 84] on li "Planning Sheets" at bounding box center [249, 81] width 49 height 16
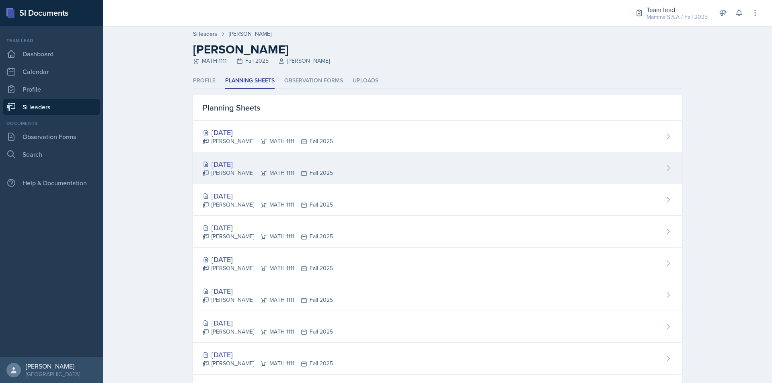
click at [261, 174] on icon at bounding box center [264, 173] width 6 height 6
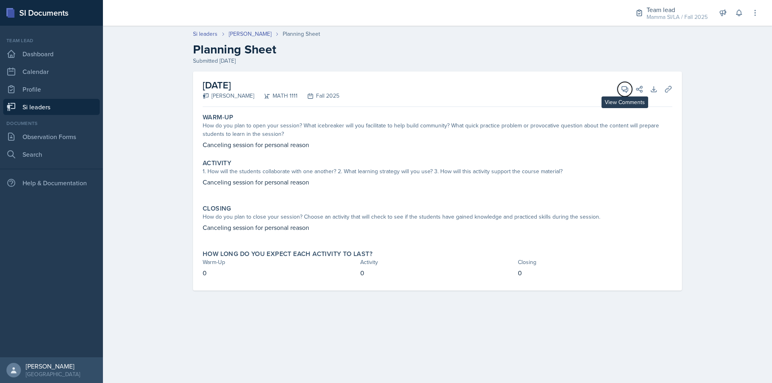
click at [629, 89] on button "View Comments" at bounding box center [625, 89] width 14 height 14
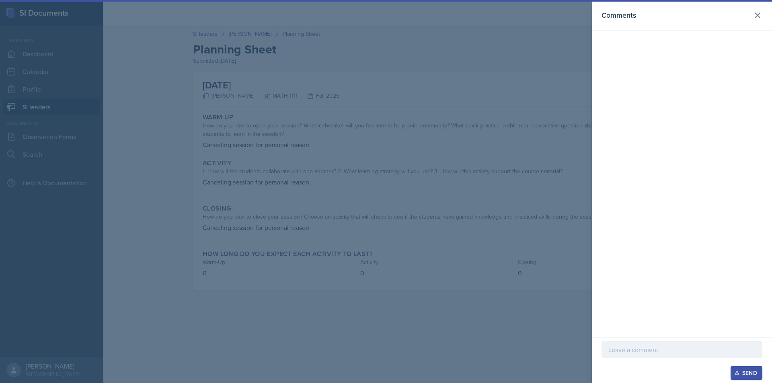
click at [664, 365] on div at bounding box center [682, 362] width 161 height 8
click at [662, 348] on p at bounding box center [682, 350] width 147 height 10
click at [683, 352] on p "Thank you for your submission!" at bounding box center [682, 350] width 147 height 10
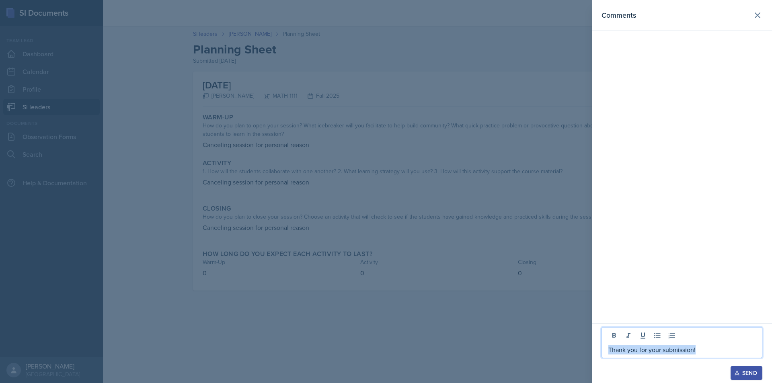
click at [683, 352] on p "Thank you for your submission!" at bounding box center [682, 350] width 147 height 10
copy p "Thank you for your submission!"
click at [746, 371] on div "Send" at bounding box center [746, 373] width 21 height 6
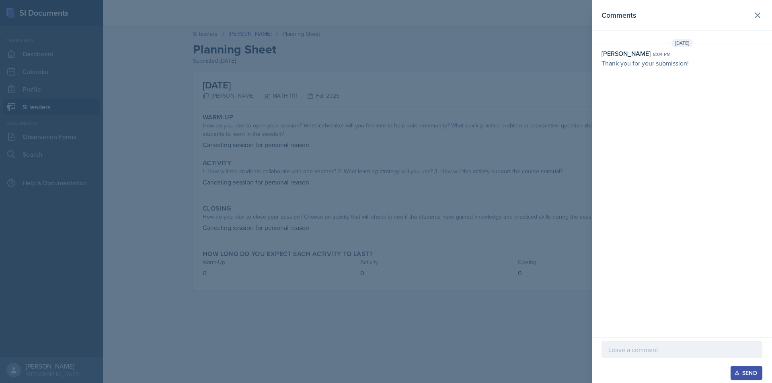
click at [520, 188] on div at bounding box center [386, 191] width 772 height 383
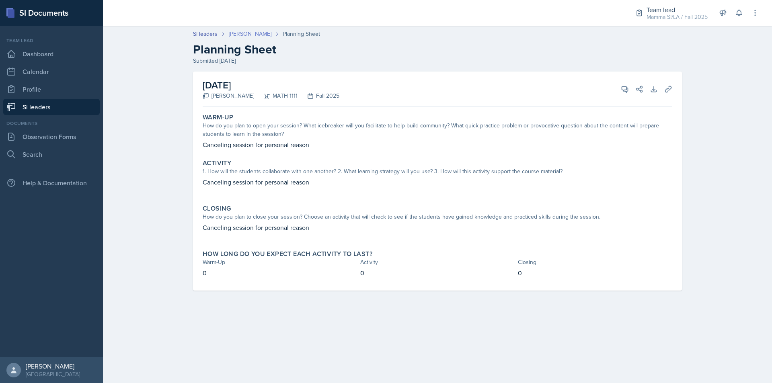
click at [255, 32] on link "[PERSON_NAME]" at bounding box center [250, 34] width 43 height 8
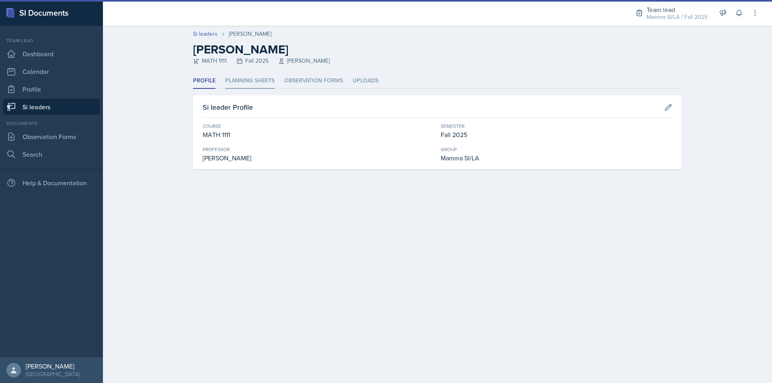
click at [250, 86] on li "Planning Sheets" at bounding box center [249, 81] width 49 height 16
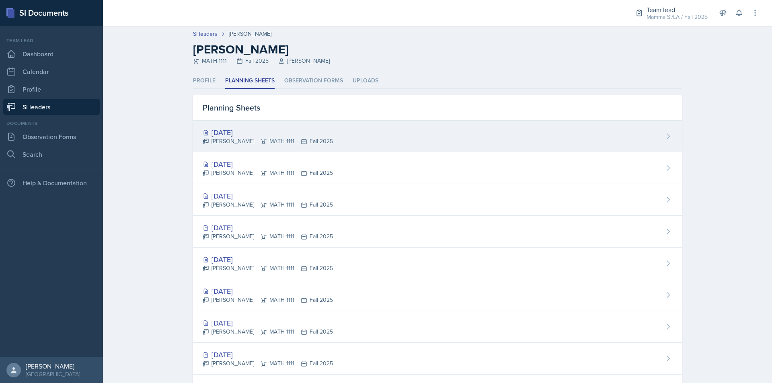
click at [281, 136] on div "[DATE]" at bounding box center [268, 132] width 130 height 11
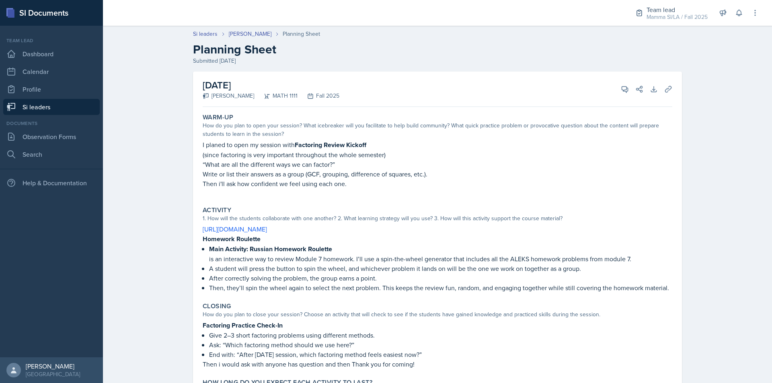
scroll to position [40, 0]
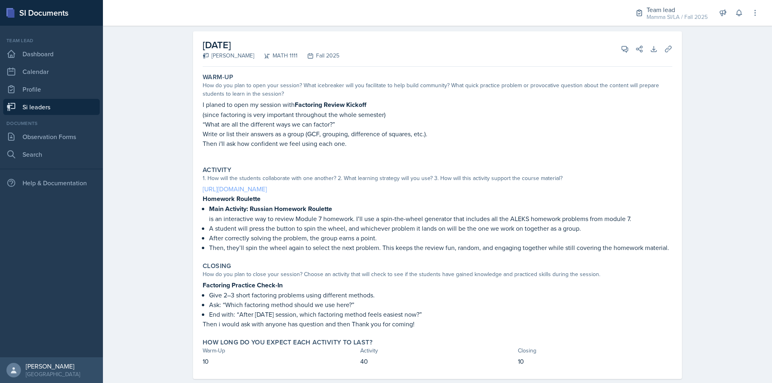
click at [267, 189] on link "[URL][DOMAIN_NAME]" at bounding box center [235, 189] width 64 height 9
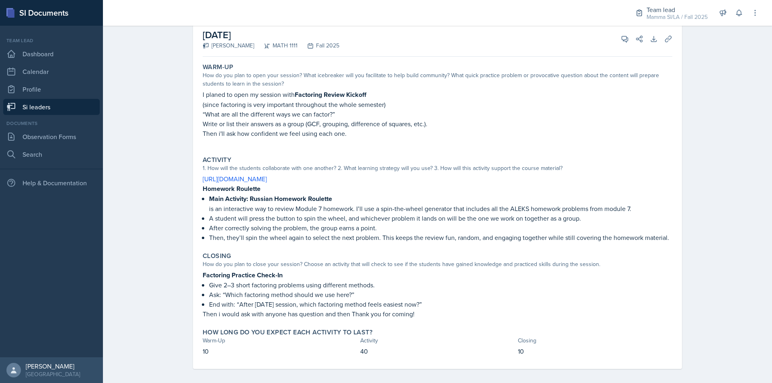
scroll to position [56, 0]
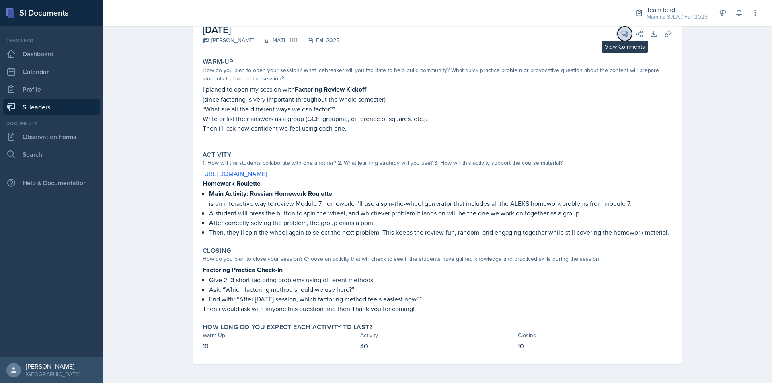
click at [621, 35] on icon at bounding box center [625, 34] width 8 height 8
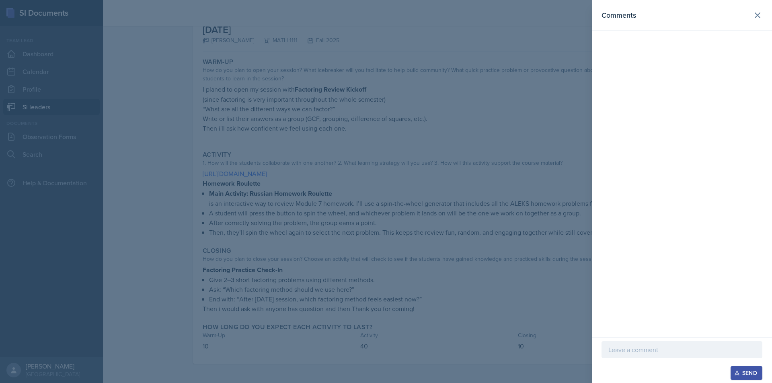
click at [643, 343] on div at bounding box center [682, 349] width 161 height 17
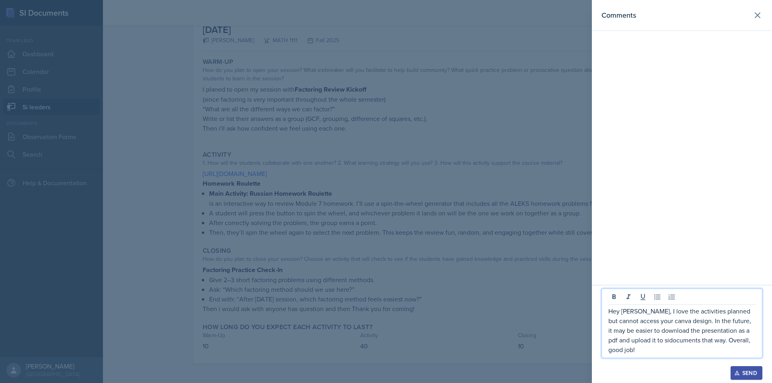
click at [693, 313] on p "Hey [PERSON_NAME], I love the activities planned but cannot access your canva d…" at bounding box center [682, 330] width 147 height 48
click at [728, 312] on p "Hey [PERSON_NAME], I love the activities you planned but cannot access your can…" at bounding box center [682, 330] width 147 height 48
click at [746, 311] on p "Hey [PERSON_NAME], I love the activities you planned, but cannot access your ca…" at bounding box center [682, 330] width 147 height 48
click at [749, 375] on div "Send" at bounding box center [746, 373] width 21 height 6
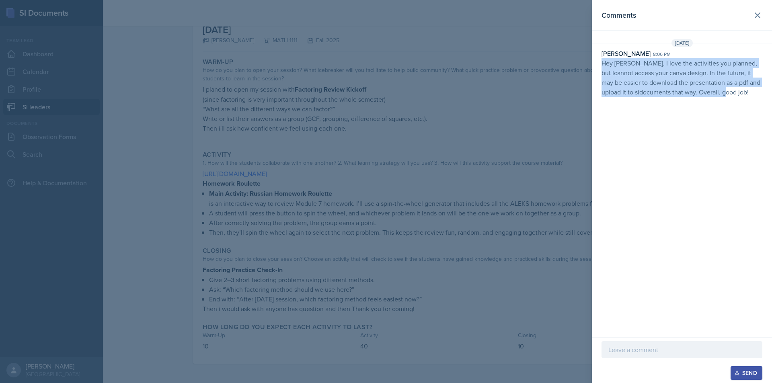
drag, startPoint x: 728, startPoint y: 94, endPoint x: 603, endPoint y: 66, distance: 128.5
click at [603, 66] on p "Hey [PERSON_NAME], I love the activities you planned, but Icannot access your c…" at bounding box center [682, 77] width 161 height 39
copy p "Hey [PERSON_NAME], I love the activities you planned, but Icannot access your c…"
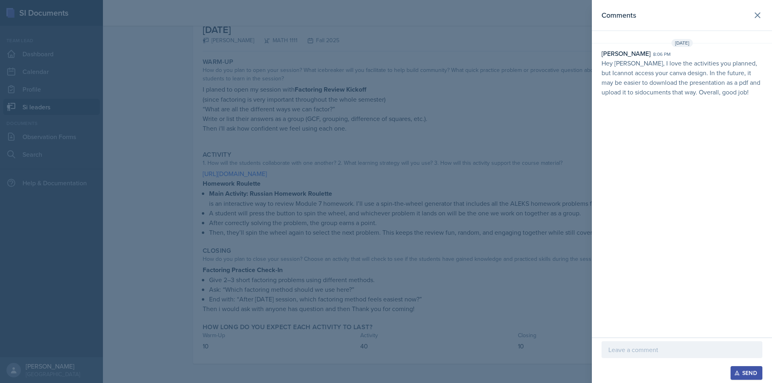
click at [126, 115] on div at bounding box center [386, 191] width 772 height 383
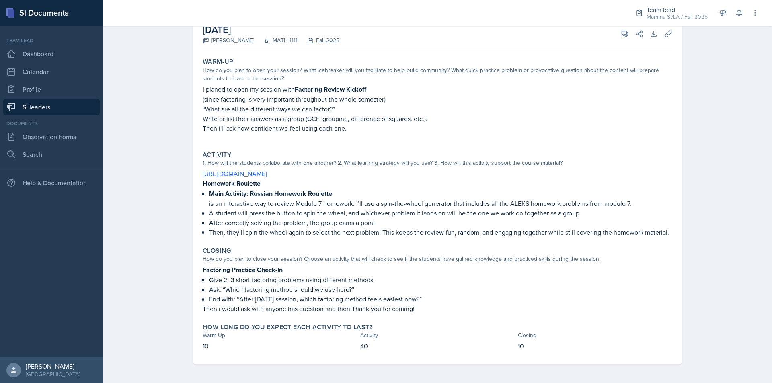
click at [58, 111] on link "Si leaders" at bounding box center [51, 107] width 97 height 16
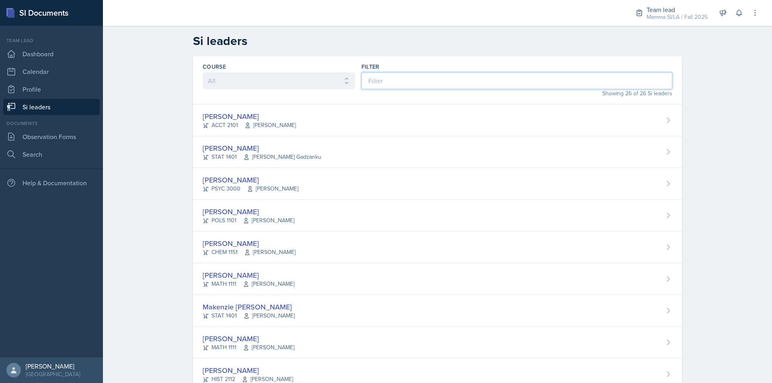
click at [412, 73] on input at bounding box center [517, 80] width 311 height 17
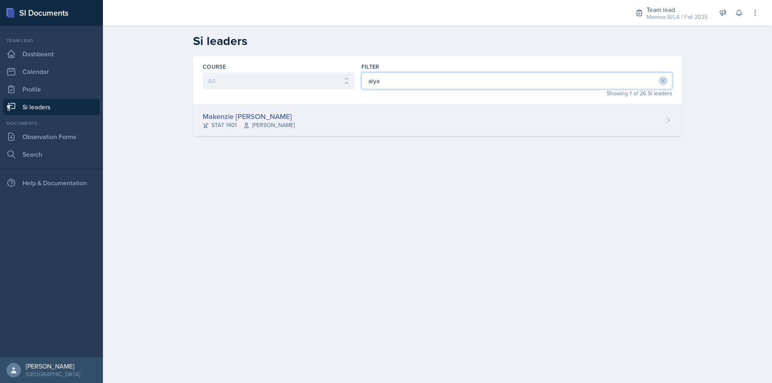
type input "aiya"
click at [376, 128] on div "Makenzie [PERSON_NAME] STAT 1401 [PERSON_NAME]" at bounding box center [437, 121] width 489 height 32
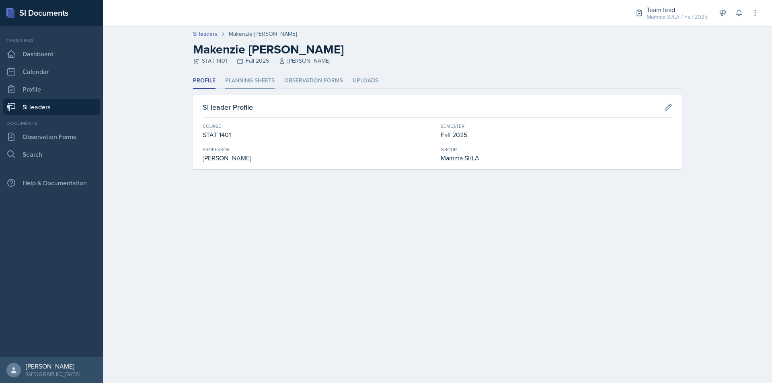
click at [262, 80] on li "Planning Sheets" at bounding box center [249, 81] width 49 height 16
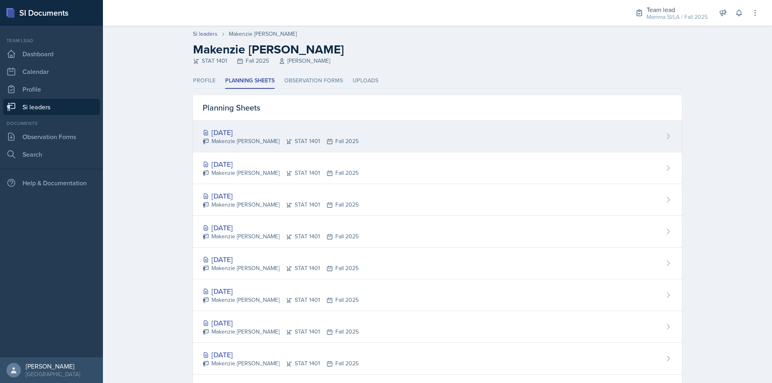
click at [356, 134] on div "[DATE] [PERSON_NAME] STAT 1401 Fall 2025" at bounding box center [437, 137] width 489 height 32
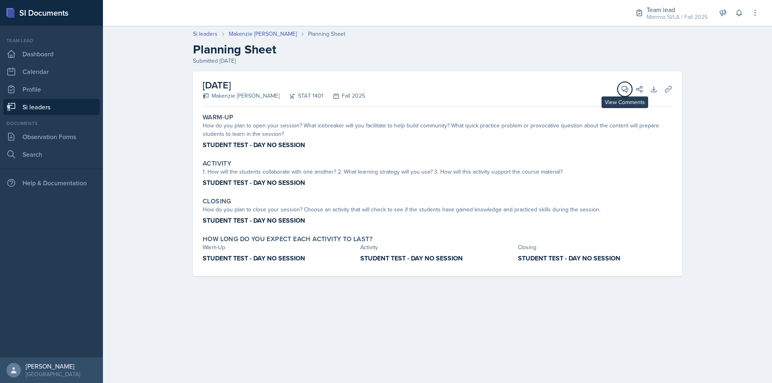
click at [622, 83] on button "View Comments" at bounding box center [625, 89] width 14 height 14
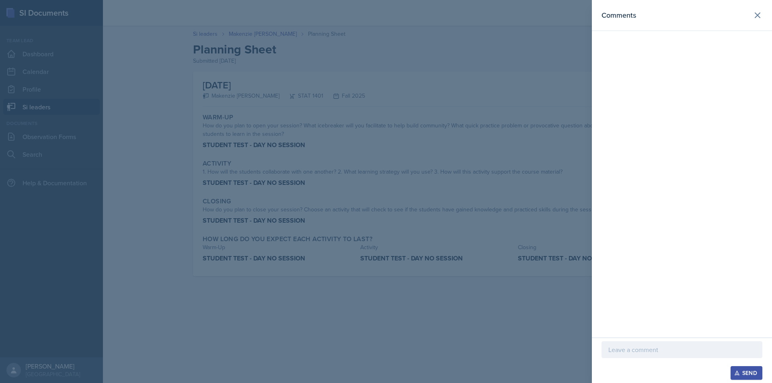
click at [656, 349] on p at bounding box center [682, 350] width 147 height 10
click at [657, 348] on p "Thank you for your submission!" at bounding box center [682, 350] width 147 height 10
copy p "Thank you for your submission!"
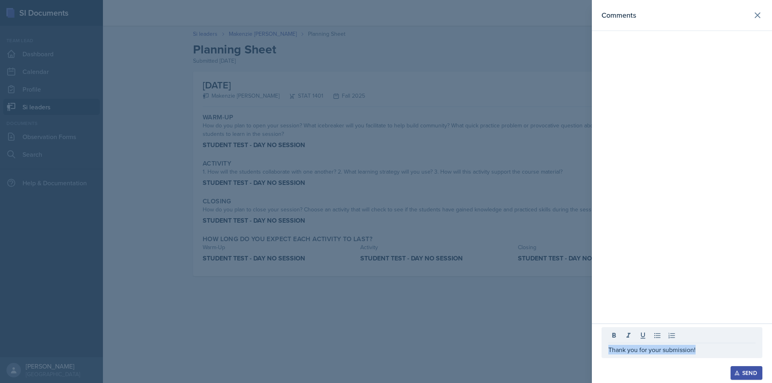
click at [750, 375] on div "Send" at bounding box center [746, 373] width 21 height 6
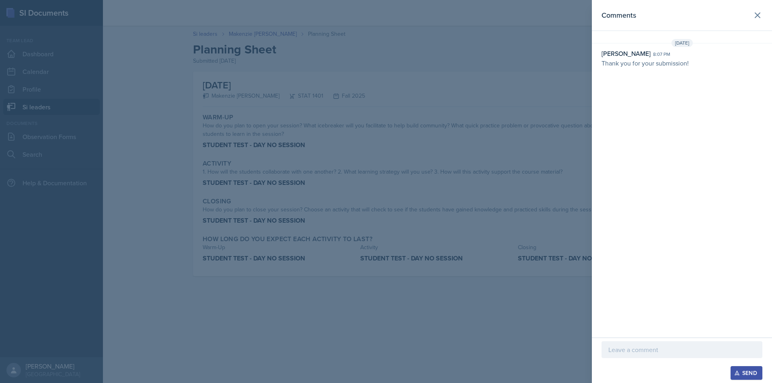
click at [514, 131] on div at bounding box center [386, 191] width 772 height 383
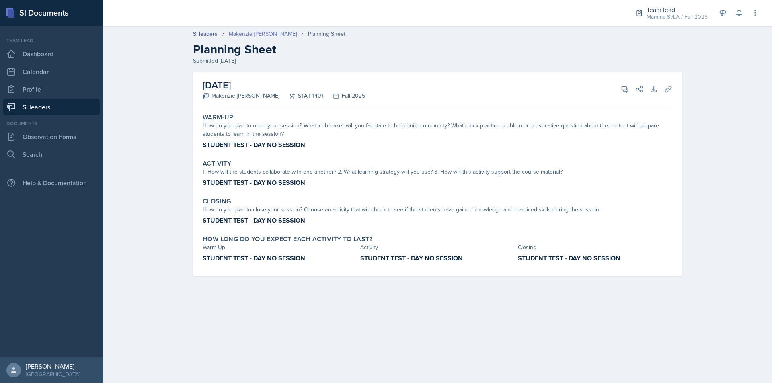
click at [257, 31] on link "Makenzie [PERSON_NAME]" at bounding box center [263, 34] width 68 height 8
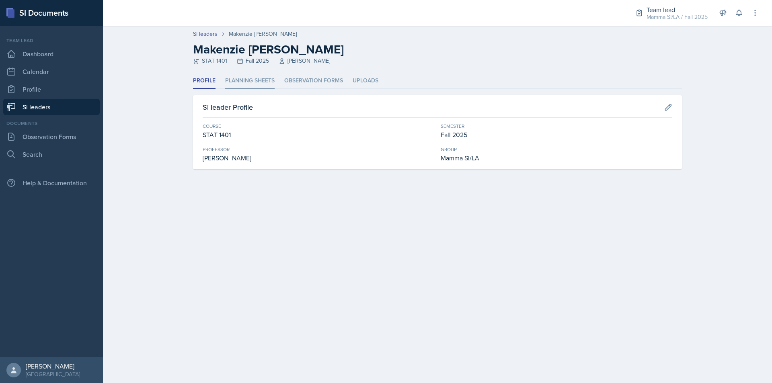
click at [254, 77] on li "Planning Sheets" at bounding box center [249, 81] width 49 height 16
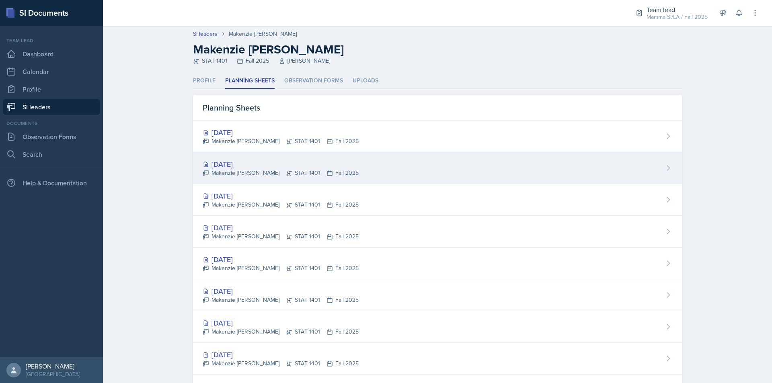
click at [530, 179] on div "[DATE] [PERSON_NAME] STAT 1401 Fall 2025" at bounding box center [437, 168] width 489 height 32
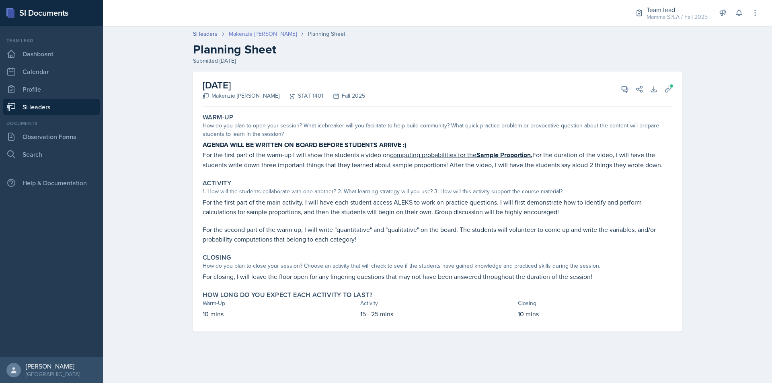
click at [281, 32] on link "Makenzie [PERSON_NAME]" at bounding box center [263, 34] width 68 height 8
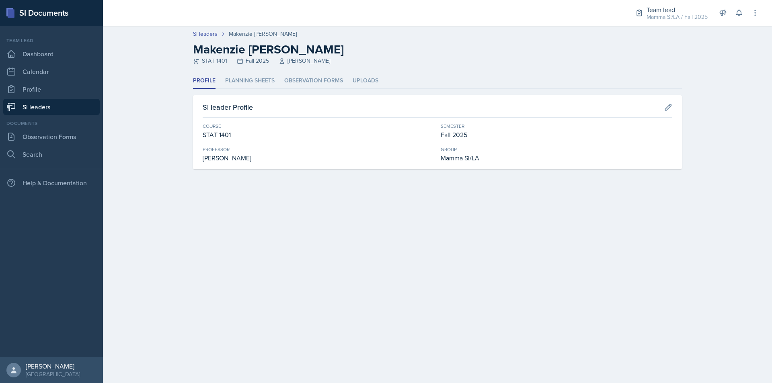
click at [81, 105] on link "Si leaders" at bounding box center [51, 107] width 97 height 16
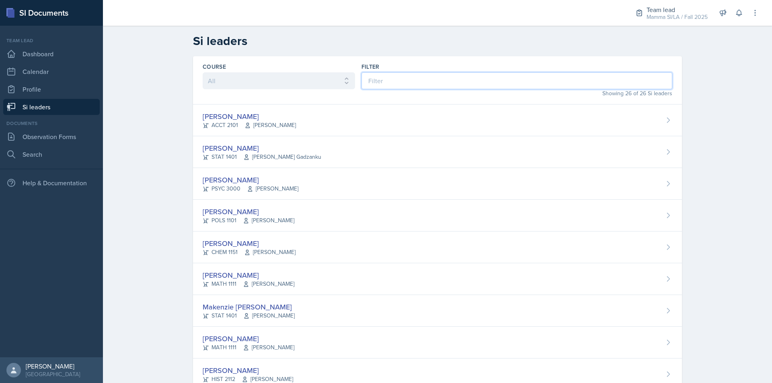
click at [390, 82] on input at bounding box center [517, 80] width 311 height 17
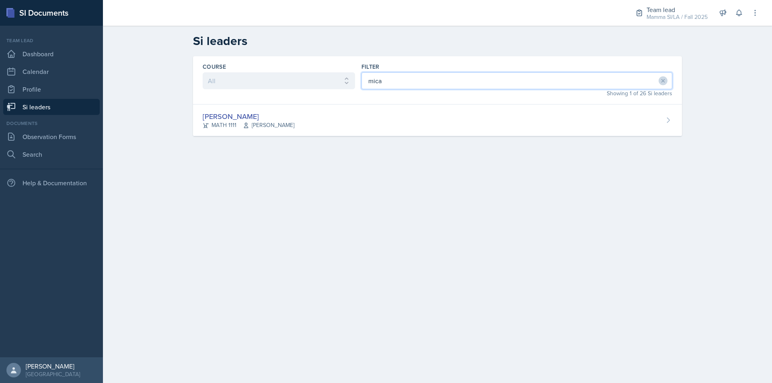
type input "mica"
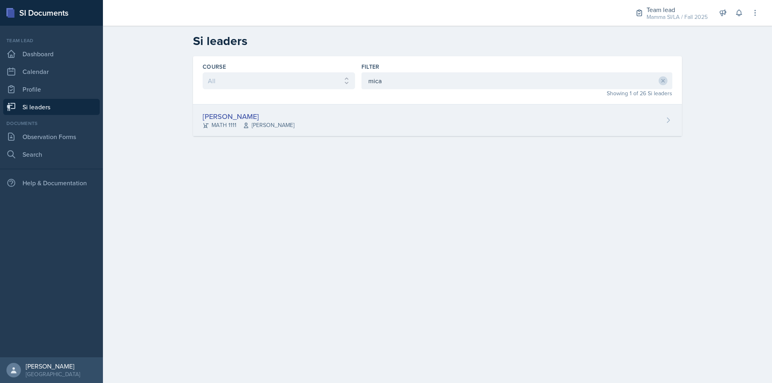
drag, startPoint x: 379, startPoint y: 102, endPoint x: 379, endPoint y: 109, distance: 6.8
click at [379, 107] on div "Course All ACCT 2101 ACCT 2102 ACCT 4050 ANTH 1102 ANTH 3301 ARCH 1000 ARCH 100…" at bounding box center [437, 96] width 489 height 80
click at [380, 111] on div "[PERSON_NAME] MATH 1111 [PERSON_NAME]" at bounding box center [437, 121] width 489 height 32
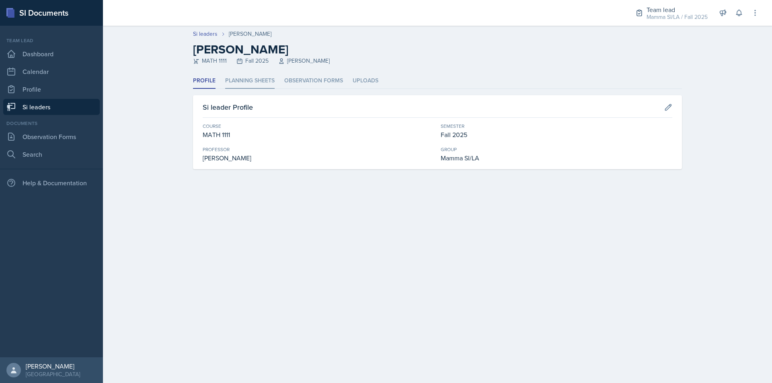
click at [265, 77] on li "Planning Sheets" at bounding box center [249, 81] width 49 height 16
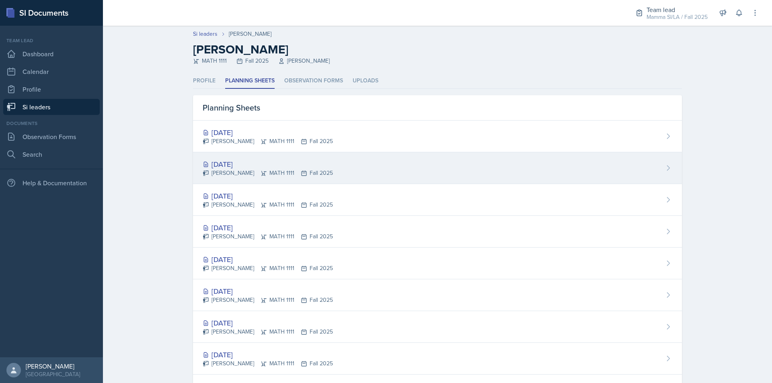
click at [319, 175] on div "[PERSON_NAME] MATH 1111 Fall 2025" at bounding box center [268, 173] width 130 height 8
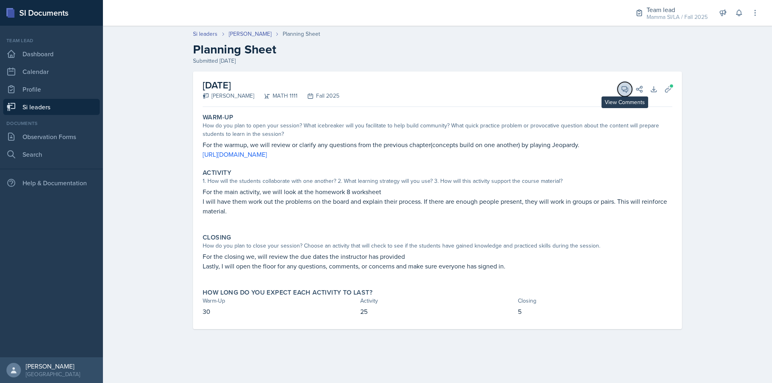
click at [627, 93] on icon at bounding box center [625, 89] width 8 height 8
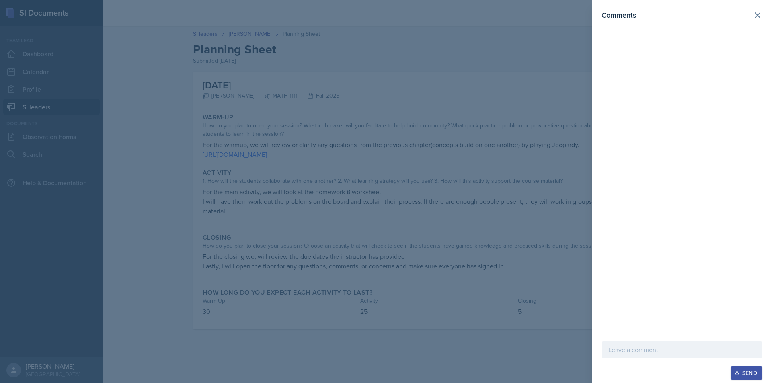
click at [692, 352] on p at bounding box center [682, 350] width 147 height 10
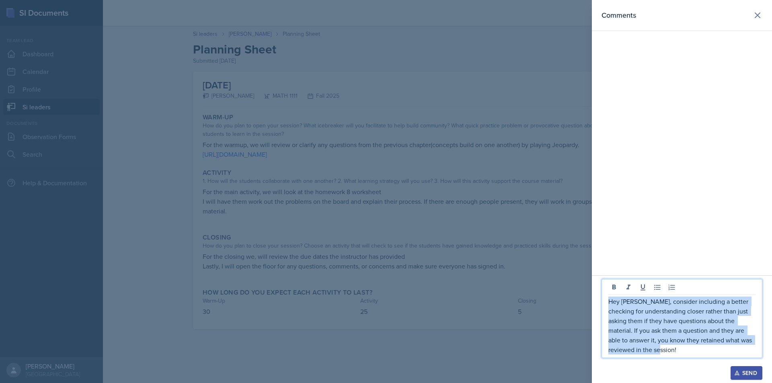
drag, startPoint x: 695, startPoint y: 352, endPoint x: 603, endPoint y: 304, distance: 103.3
click at [603, 304] on div "Hey [PERSON_NAME], consider including a better checking for understanding close…" at bounding box center [682, 318] width 161 height 79
copy p "Hey [PERSON_NAME], consider including a better checking for understanding close…"
click at [744, 372] on div "Send" at bounding box center [746, 373] width 21 height 6
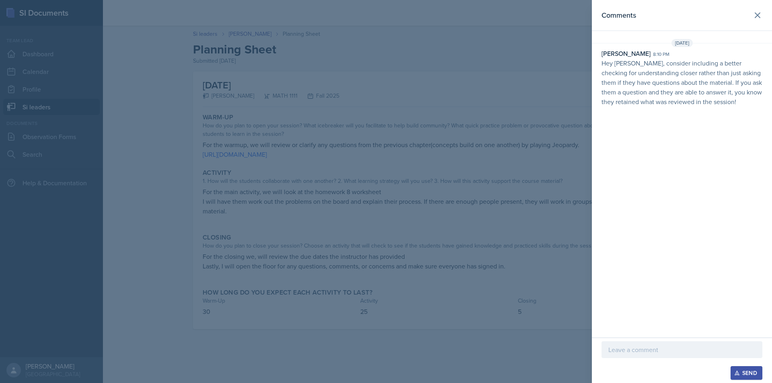
click at [437, 197] on div at bounding box center [386, 191] width 772 height 383
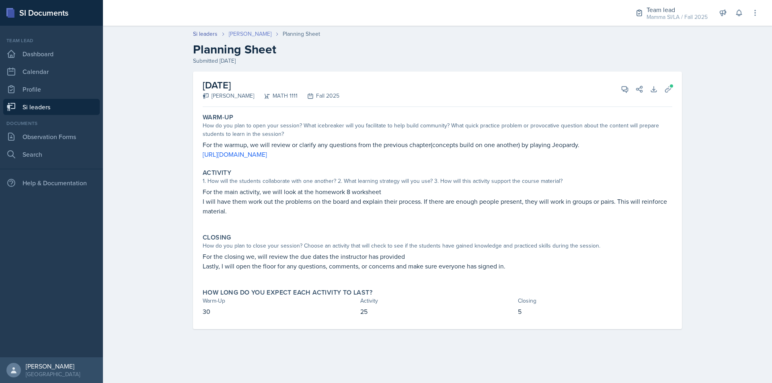
click at [255, 37] on link "[PERSON_NAME]" at bounding box center [250, 34] width 43 height 8
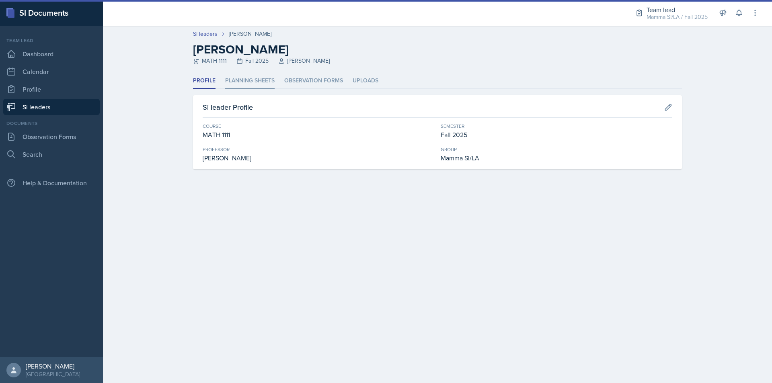
click at [260, 81] on li "Planning Sheets" at bounding box center [249, 81] width 49 height 16
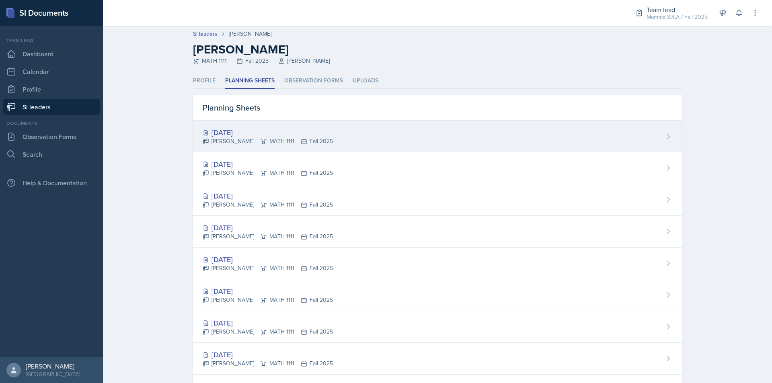
click at [286, 143] on div "[PERSON_NAME] MATH 1111 Fall 2025" at bounding box center [268, 141] width 130 height 8
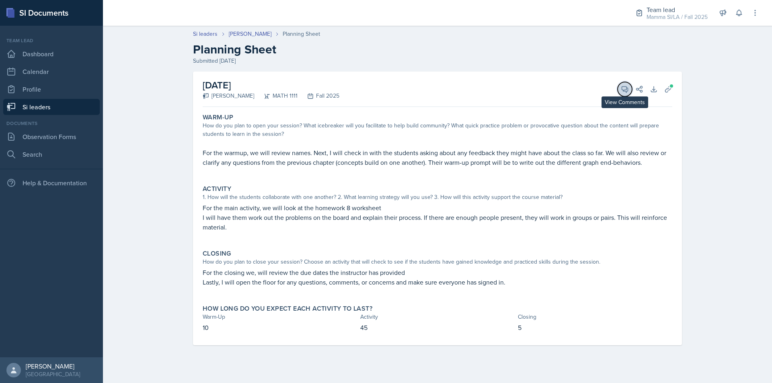
click at [623, 94] on button "View Comments" at bounding box center [625, 89] width 14 height 14
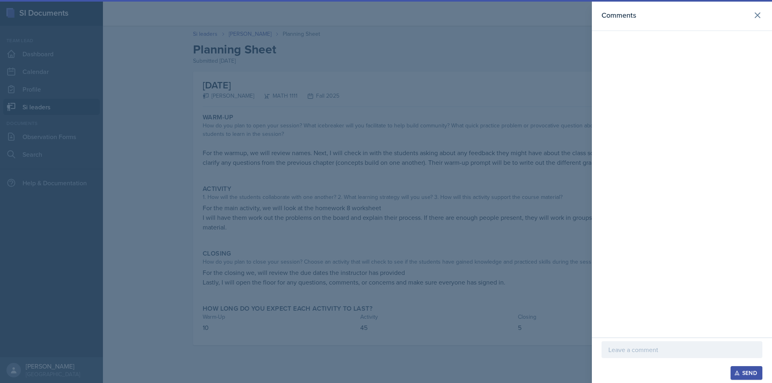
click at [654, 360] on div at bounding box center [682, 362] width 161 height 8
click at [656, 354] on p at bounding box center [682, 350] width 147 height 10
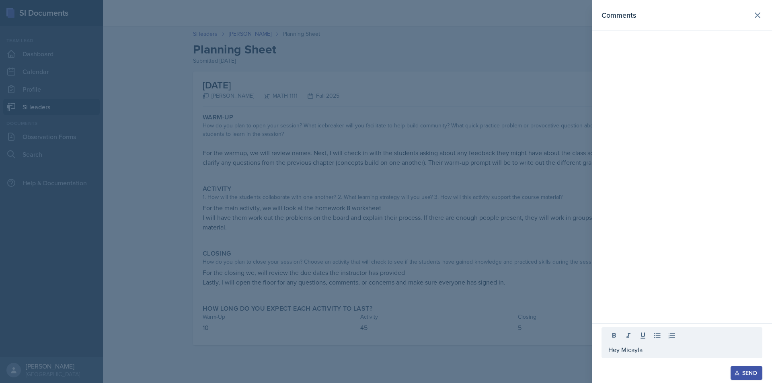
click at [659, 361] on div at bounding box center [682, 362] width 161 height 8
click at [657, 355] on div "Hey Micayla" at bounding box center [682, 349] width 161 height 17
click at [707, 354] on p "Hey [PERSON_NAME], I noticed that" at bounding box center [682, 350] width 147 height 10
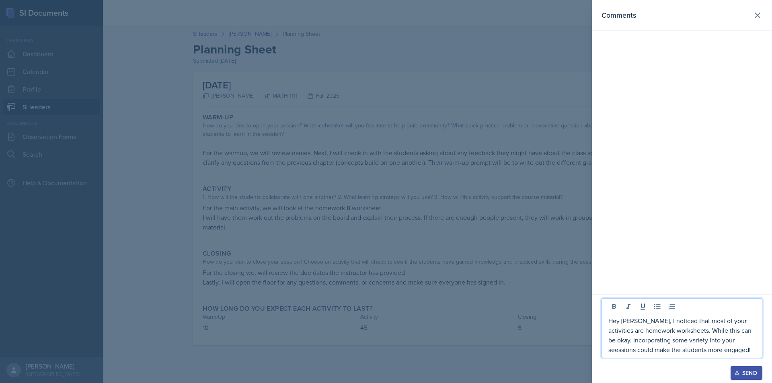
click at [722, 342] on p "Hey [PERSON_NAME], I noticed that most of your activities are homework workshee…" at bounding box center [682, 335] width 147 height 39
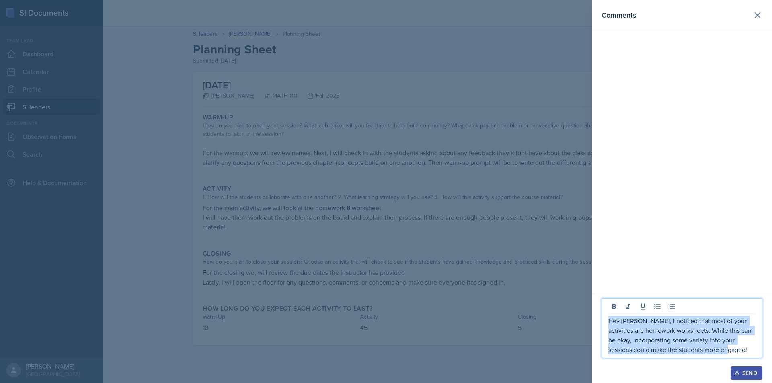
drag, startPoint x: 718, startPoint y: 350, endPoint x: 608, endPoint y: 321, distance: 114.0
click at [608, 321] on div "Hey [PERSON_NAME], I noticed that most of your activities are homework workshee…" at bounding box center [682, 328] width 161 height 60
copy p "Hey [PERSON_NAME], I noticed that most of your activities are homework workshee…"
click at [747, 351] on p "Hey [PERSON_NAME], I noticed that most of your activities are homework workshee…" at bounding box center [682, 335] width 147 height 39
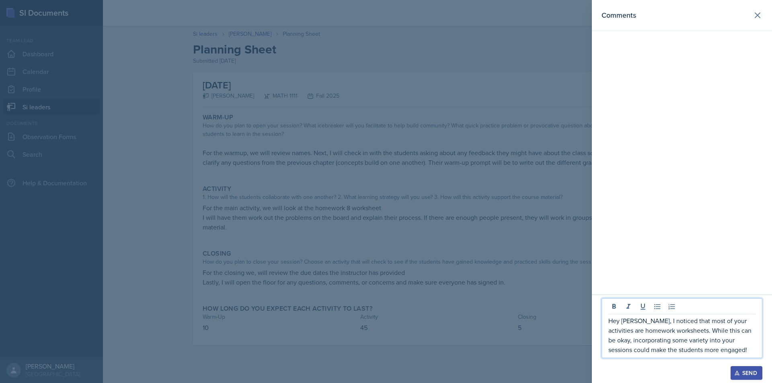
click at [757, 373] on div "Send" at bounding box center [746, 373] width 21 height 6
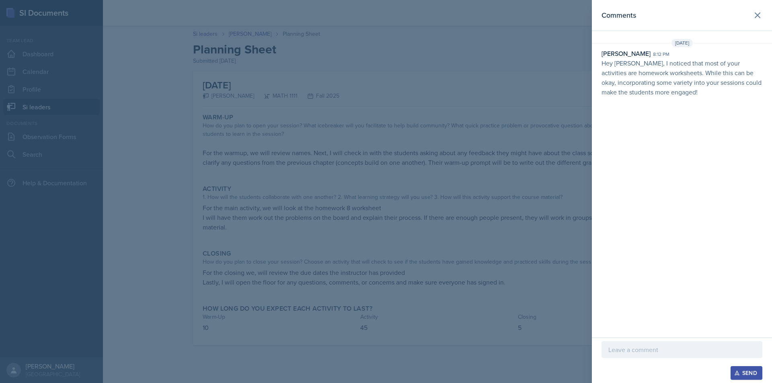
drag, startPoint x: 278, startPoint y: 191, endPoint x: 250, endPoint y: 174, distance: 33.0
click at [278, 191] on div at bounding box center [386, 191] width 772 height 383
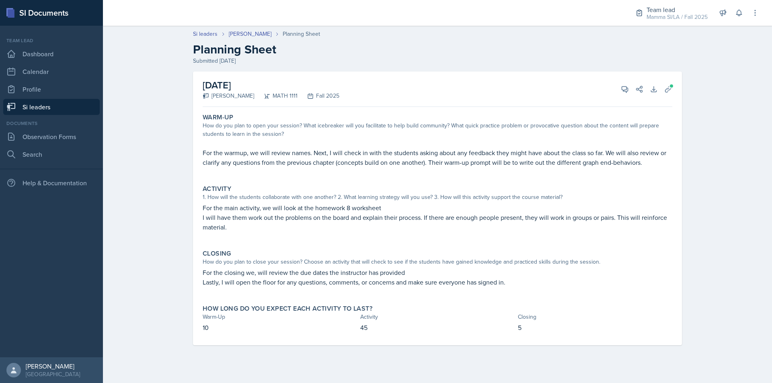
click at [85, 107] on link "Si leaders" at bounding box center [51, 107] width 97 height 16
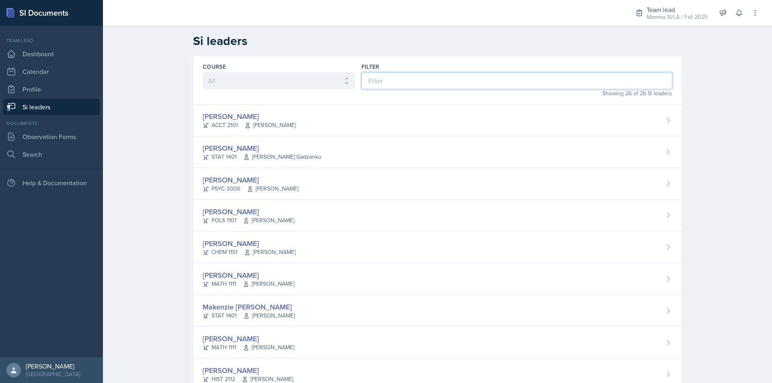
click at [412, 84] on input at bounding box center [517, 80] width 311 height 17
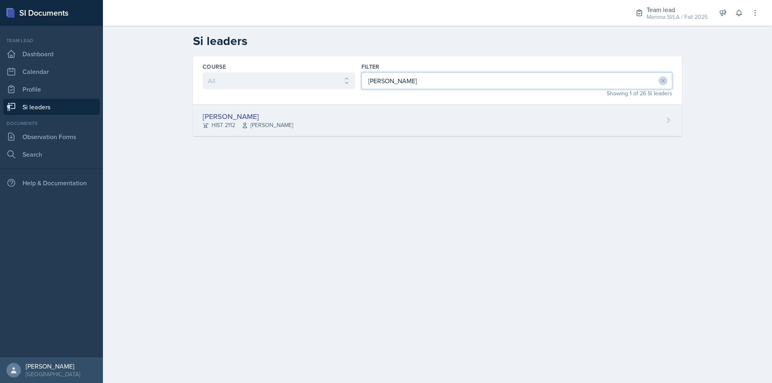
type input "[PERSON_NAME]"
click at [404, 117] on div "[PERSON_NAME] HIST 2112 [PERSON_NAME]" at bounding box center [437, 121] width 489 height 32
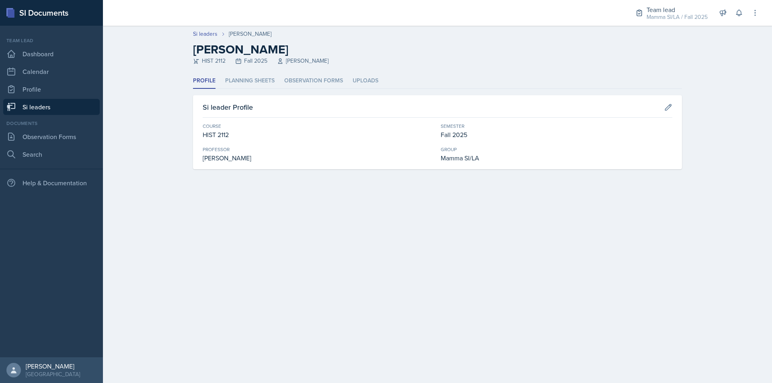
click at [247, 69] on header "Si leaders [PERSON_NAME] [PERSON_NAME] HIST 2112 Fall 2025 [PERSON_NAME]" at bounding box center [437, 49] width 669 height 47
click at [255, 79] on li "Planning Sheets" at bounding box center [249, 81] width 49 height 16
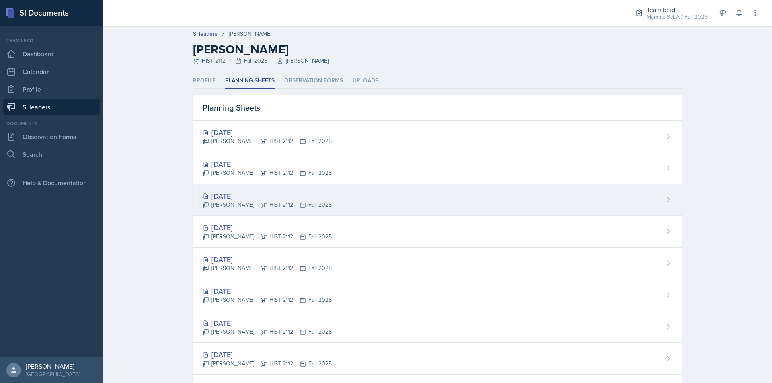
click at [320, 200] on div "[DATE]" at bounding box center [267, 196] width 129 height 11
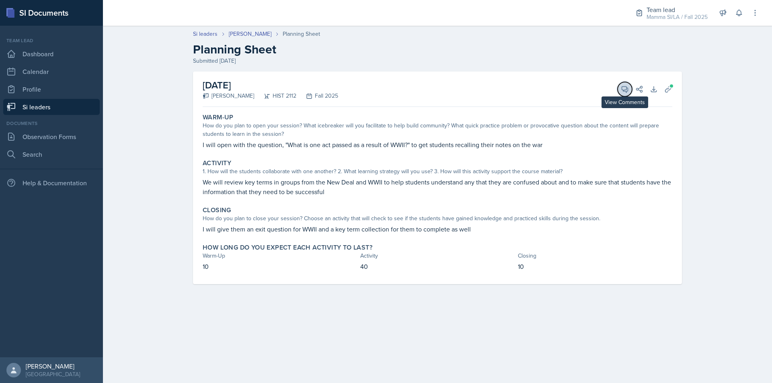
click at [626, 93] on button "View Comments" at bounding box center [625, 89] width 14 height 14
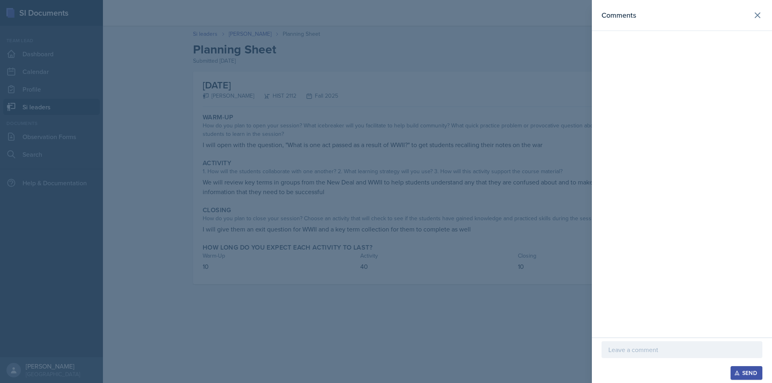
click at [652, 357] on div at bounding box center [682, 349] width 161 height 17
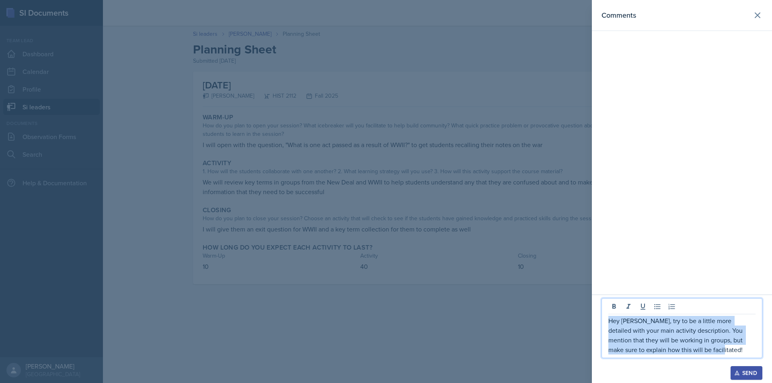
drag, startPoint x: 686, startPoint y: 350, endPoint x: 607, endPoint y: 324, distance: 82.5
click at [607, 324] on div "Hey [PERSON_NAME], try to be a little more detailed with your main activity des…" at bounding box center [682, 328] width 161 height 60
copy p "Hey [PERSON_NAME], try to be a little more detailed with your main activity des…"
click at [751, 370] on div "Send" at bounding box center [746, 373] width 21 height 6
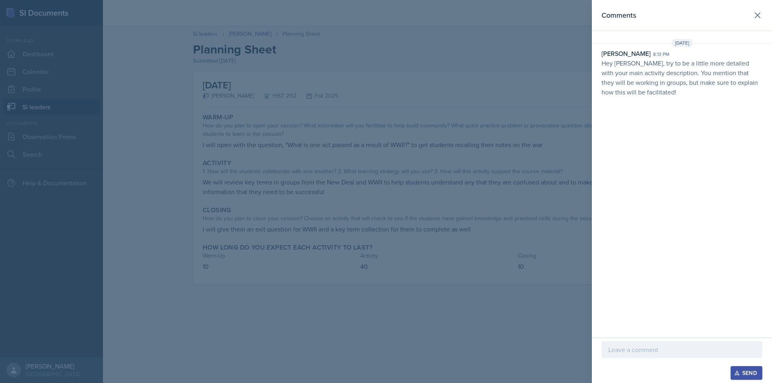
click at [528, 251] on div at bounding box center [386, 191] width 772 height 383
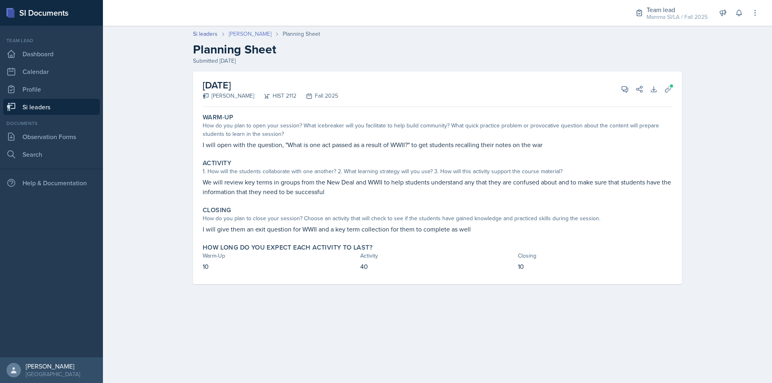
click at [259, 31] on link "[PERSON_NAME]" at bounding box center [250, 34] width 43 height 8
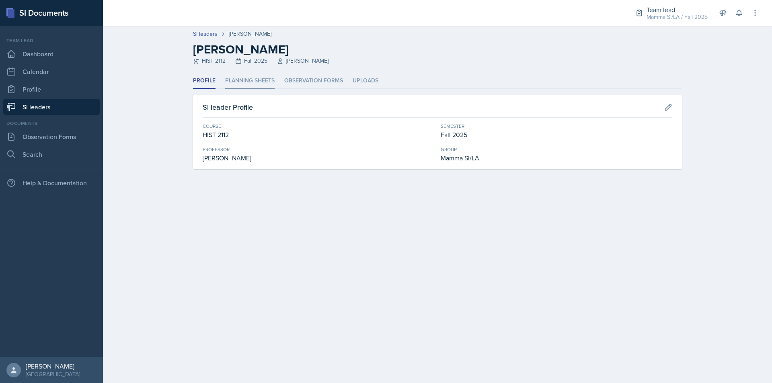
click at [250, 83] on li "Planning Sheets" at bounding box center [249, 81] width 49 height 16
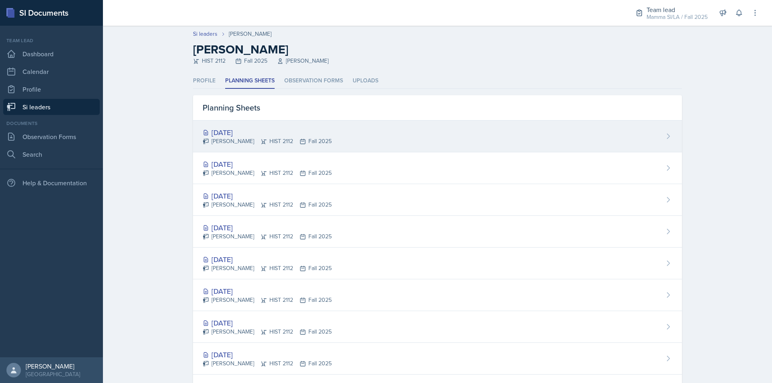
click at [282, 139] on div "[PERSON_NAME] HIST 2112 Fall 2025" at bounding box center [267, 141] width 129 height 8
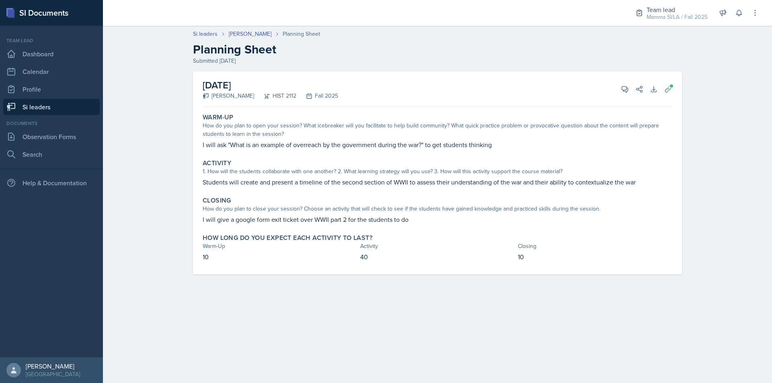
click at [257, 38] on div "Si leaders [PERSON_NAME] Planning Sheet Planning Sheet Submitted [DATE]" at bounding box center [437, 47] width 515 height 35
click at [259, 33] on link "[PERSON_NAME]" at bounding box center [250, 34] width 43 height 8
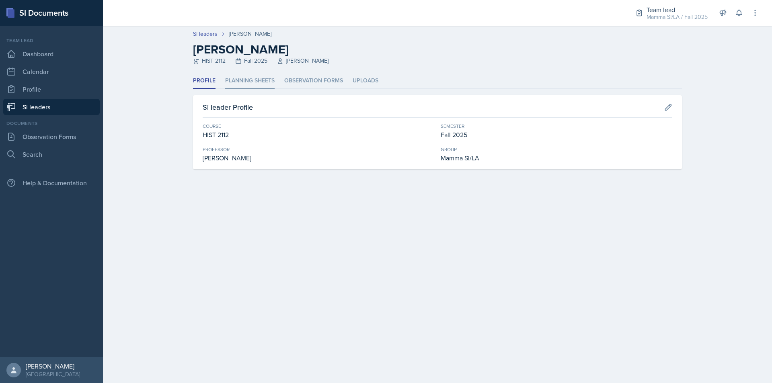
click at [267, 79] on li "Planning Sheets" at bounding box center [249, 81] width 49 height 16
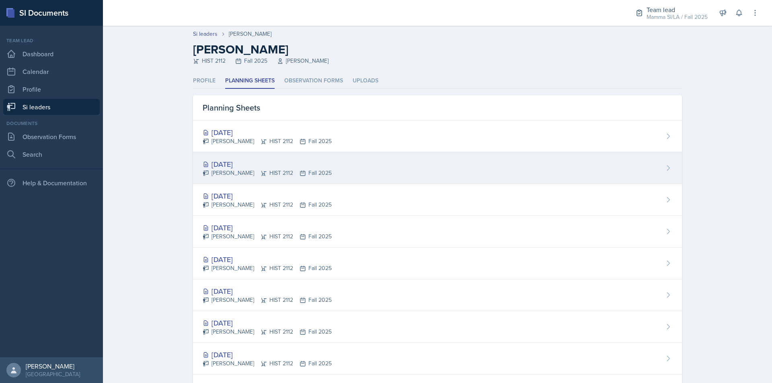
click at [287, 161] on div "[DATE]" at bounding box center [267, 164] width 129 height 11
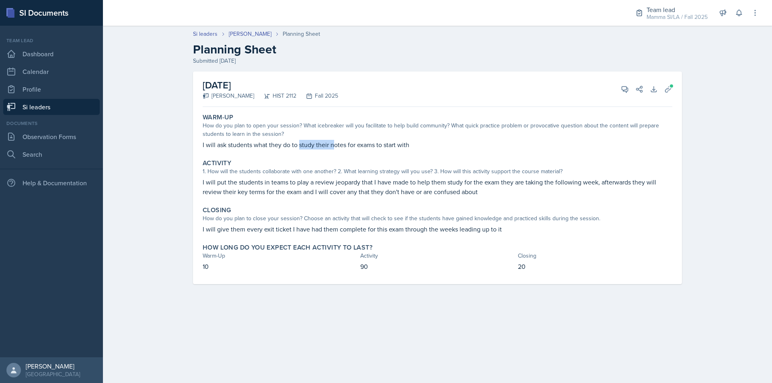
drag, startPoint x: 302, startPoint y: 152, endPoint x: 349, endPoint y: 148, distance: 46.8
click at [348, 148] on div "Warm-Up How do you plan to open your session? What icebreaker will you facilita…" at bounding box center [437, 131] width 476 height 43
click at [349, 148] on p "I will ask students what they do to study their notes for exams to start with" at bounding box center [438, 145] width 470 height 10
click at [390, 150] on div "Warm-Up How do you plan to open your session? What icebreaker will you facilita…" at bounding box center [437, 131] width 476 height 43
click at [391, 150] on div "Warm-Up How do you plan to open your session? What icebreaker will you facilita…" at bounding box center [437, 131] width 476 height 43
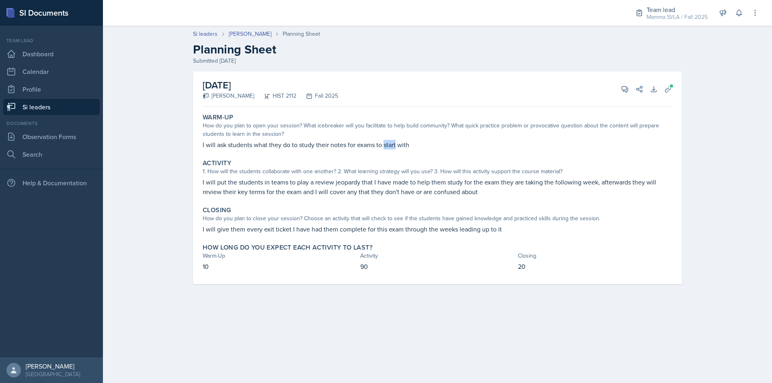
drag, startPoint x: 391, startPoint y: 150, endPoint x: 396, endPoint y: 150, distance: 4.8
click at [396, 150] on div "Warm-Up How do you plan to open your session? What icebreaker will you facilita…" at bounding box center [437, 131] width 476 height 43
drag, startPoint x: 382, startPoint y: 146, endPoint x: 395, endPoint y: 147, distance: 13.7
click at [395, 147] on p "I will ask students what they do to study their notes for exams to start with" at bounding box center [438, 145] width 470 height 10
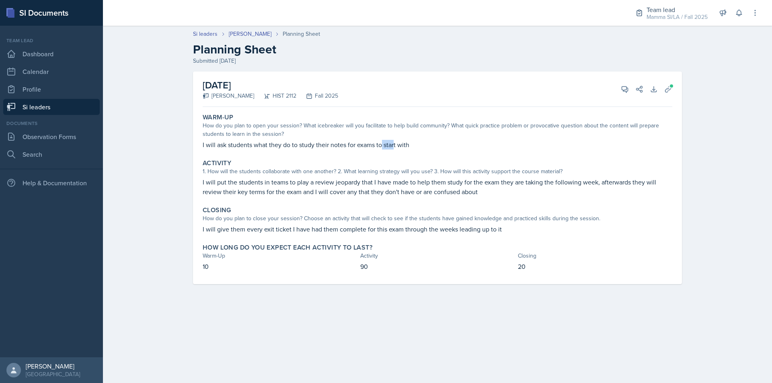
click at [395, 147] on p "I will ask students what they do to study their notes for exams to start with" at bounding box center [438, 145] width 470 height 10
drag, startPoint x: 395, startPoint y: 147, endPoint x: 421, endPoint y: 147, distance: 25.7
click at [419, 147] on p "I will ask students what they do to study their notes for exams to start with" at bounding box center [438, 145] width 470 height 10
click at [422, 147] on p "I will ask students what they do to study their notes for exams to start with" at bounding box center [438, 145] width 470 height 10
